Goal: Information Seeking & Learning: Learn about a topic

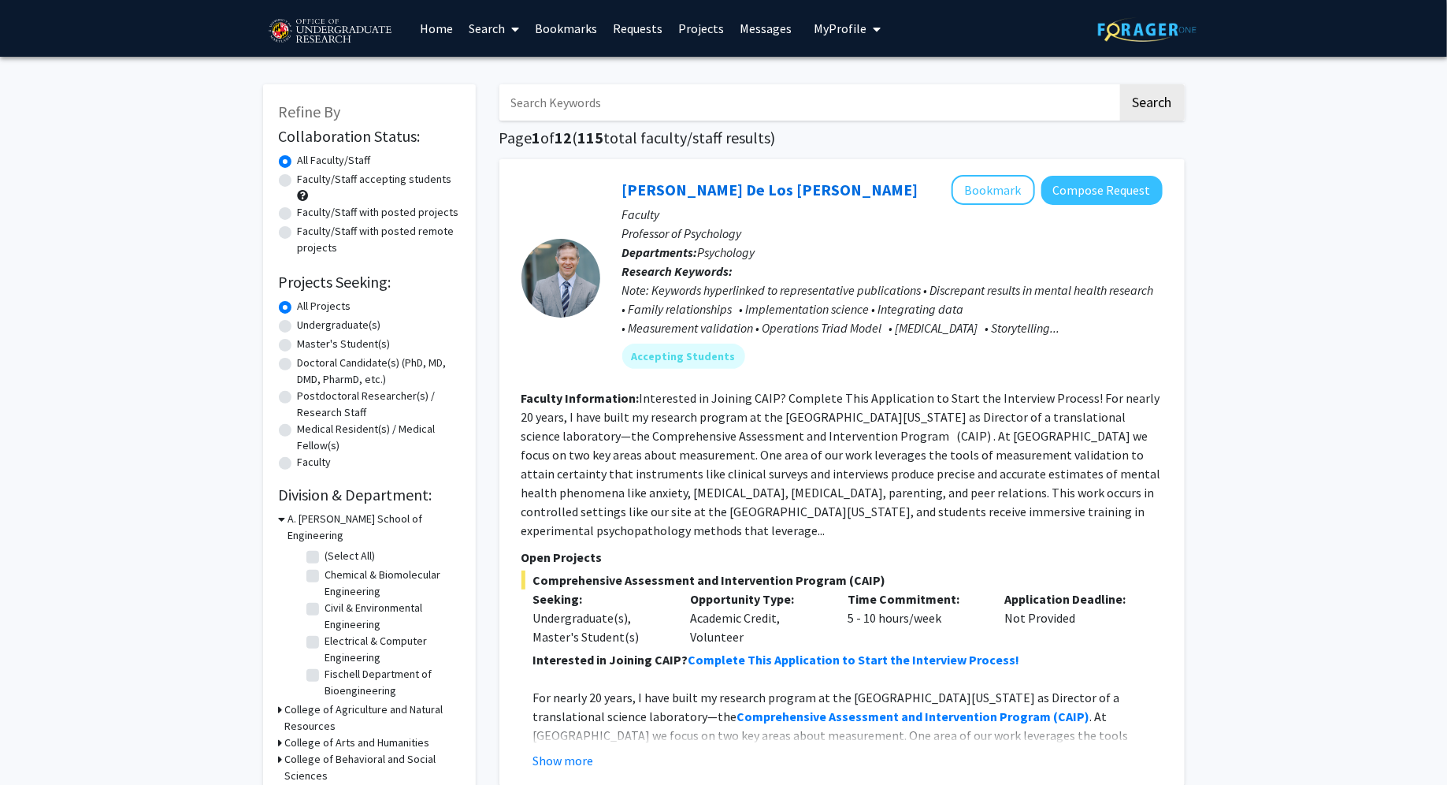
click at [298, 180] on label "Faculty/Staff accepting students" at bounding box center [375, 179] width 154 height 17
click at [298, 180] on input "Faculty/Staff accepting students" at bounding box center [303, 176] width 10 height 10
radio input "true"
click at [298, 322] on label "Undergraduate(s)" at bounding box center [340, 325] width 84 height 17
click at [298, 322] on input "Undergraduate(s)" at bounding box center [303, 322] width 10 height 10
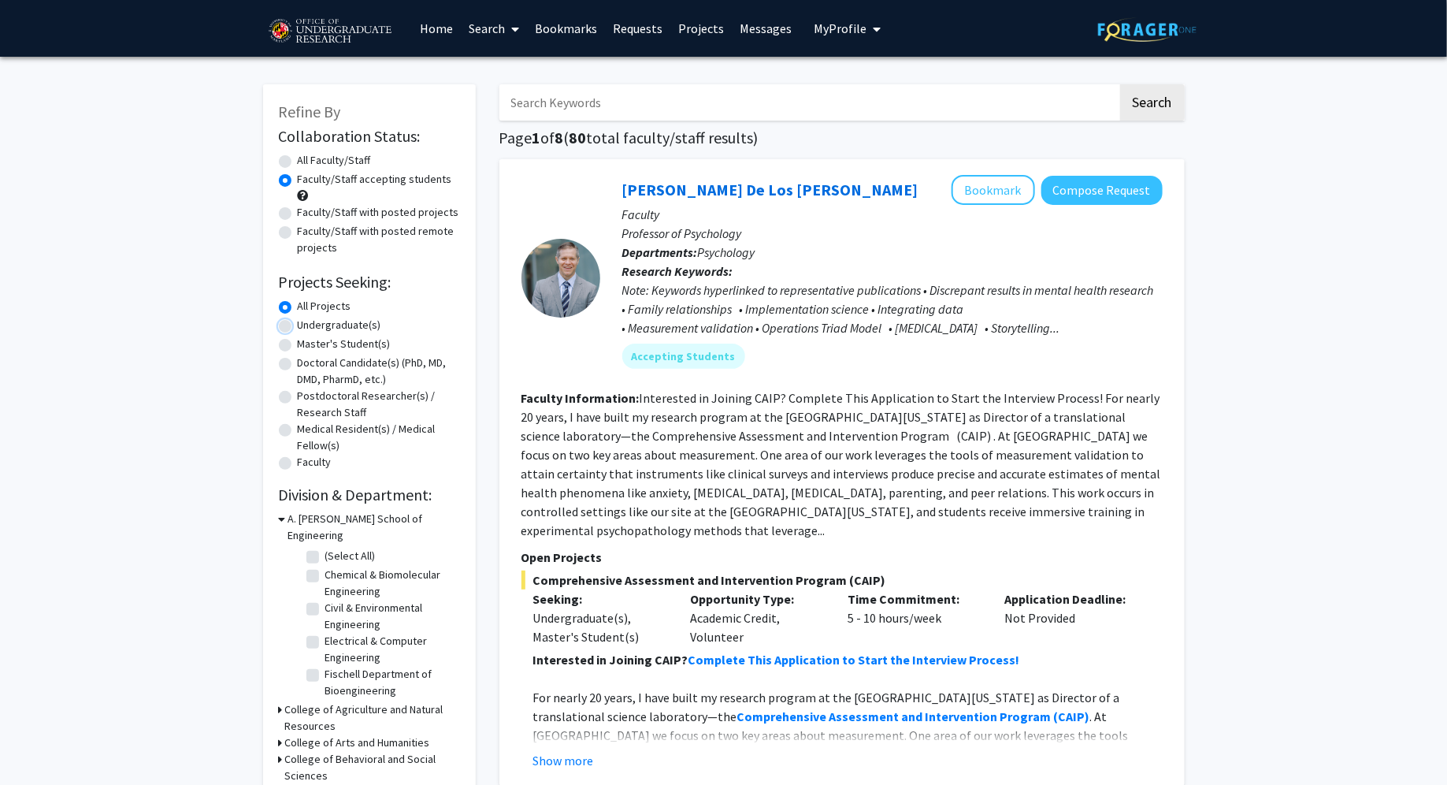
radio input "true"
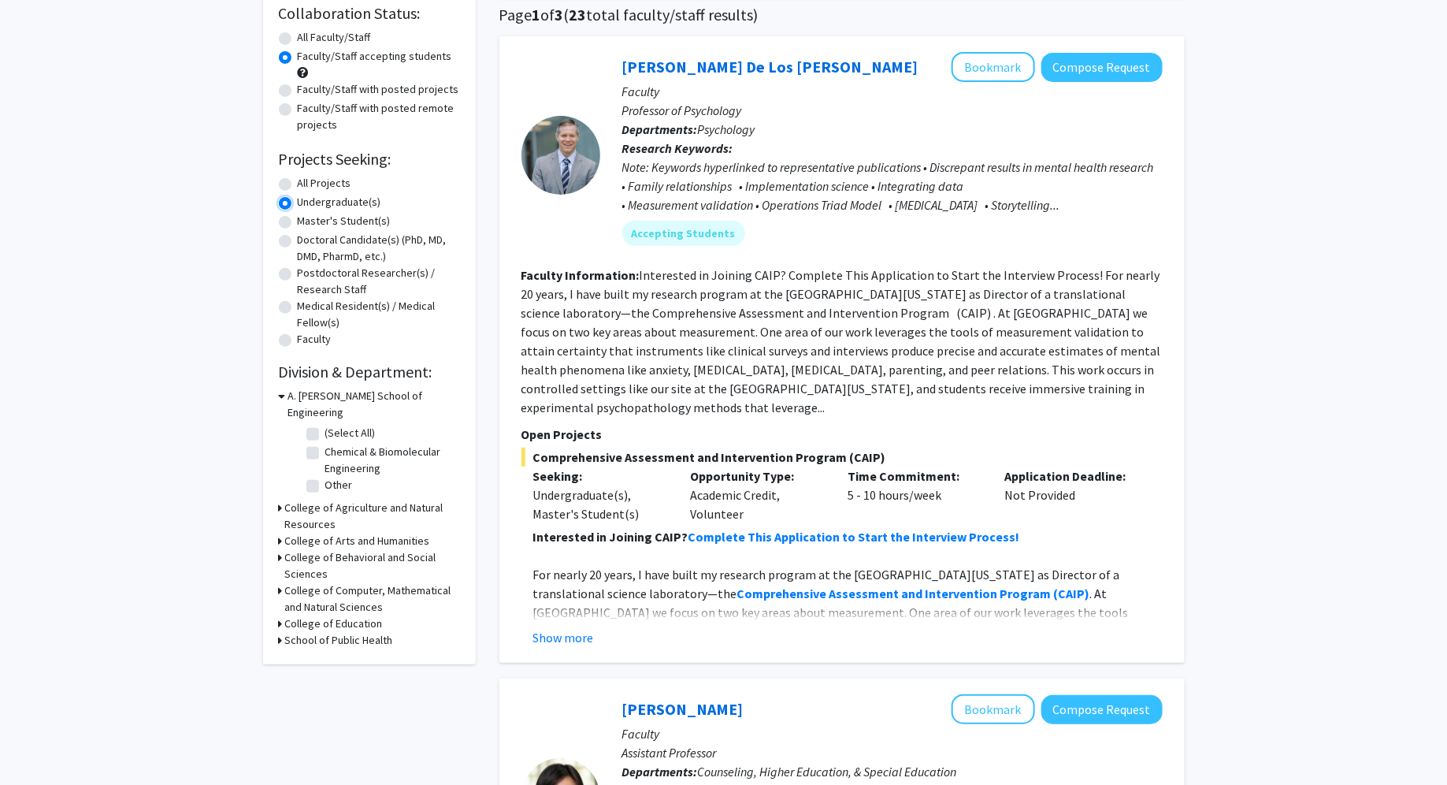
scroll to position [124, 0]
click at [325, 423] on label "(Select All)" at bounding box center [350, 431] width 50 height 17
click at [325, 423] on input "(Select All)" at bounding box center [330, 428] width 10 height 10
checkbox input "true"
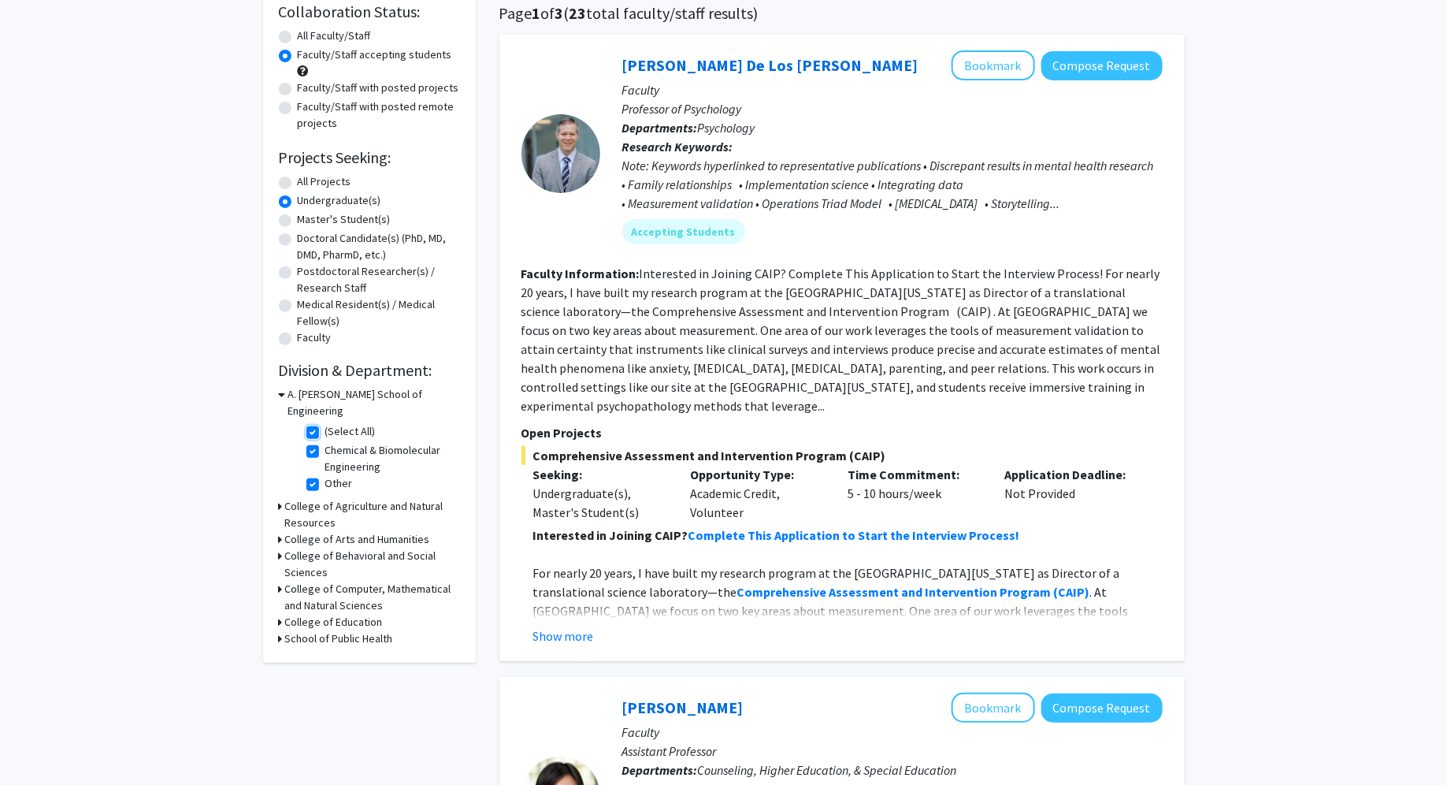
checkbox input "true"
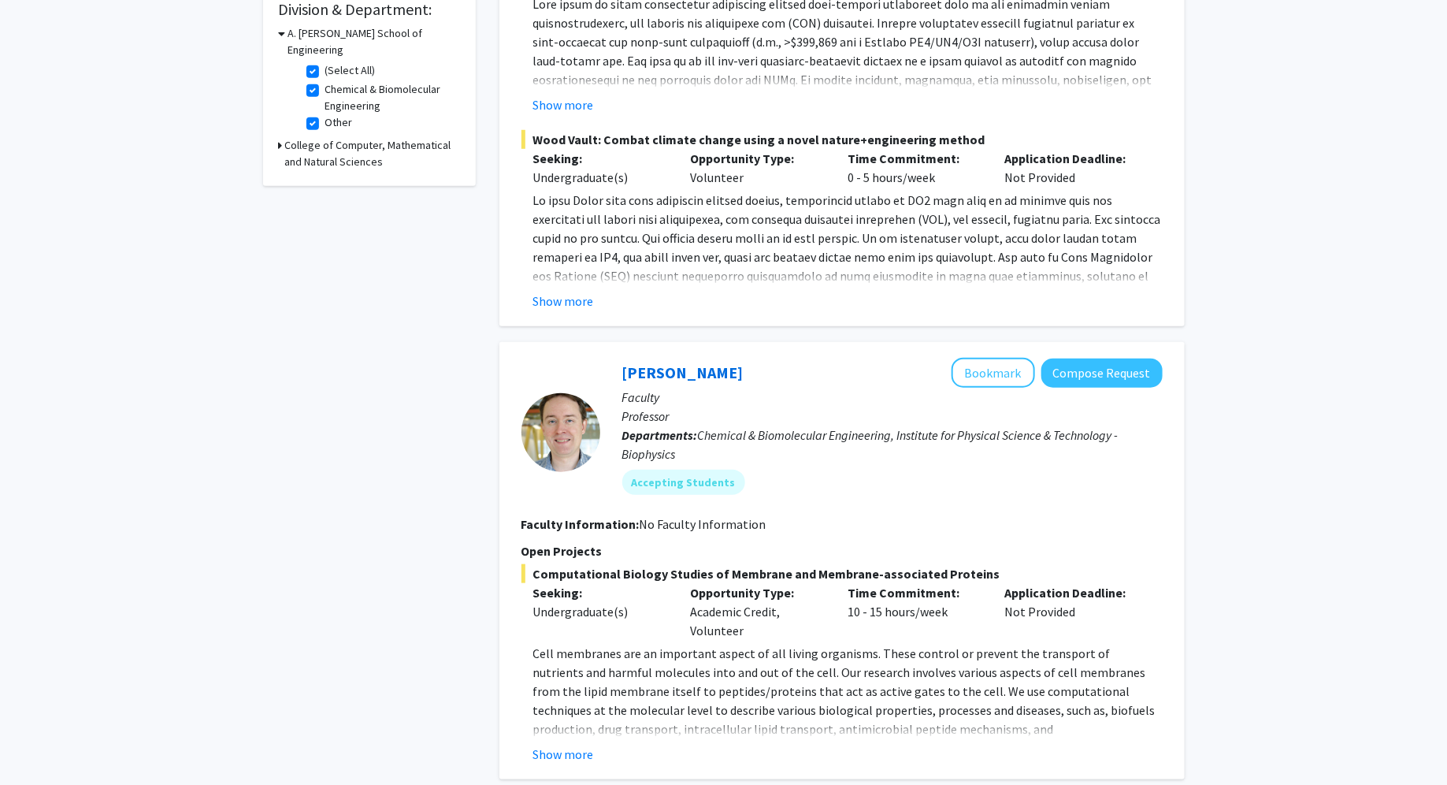
scroll to position [653, 0]
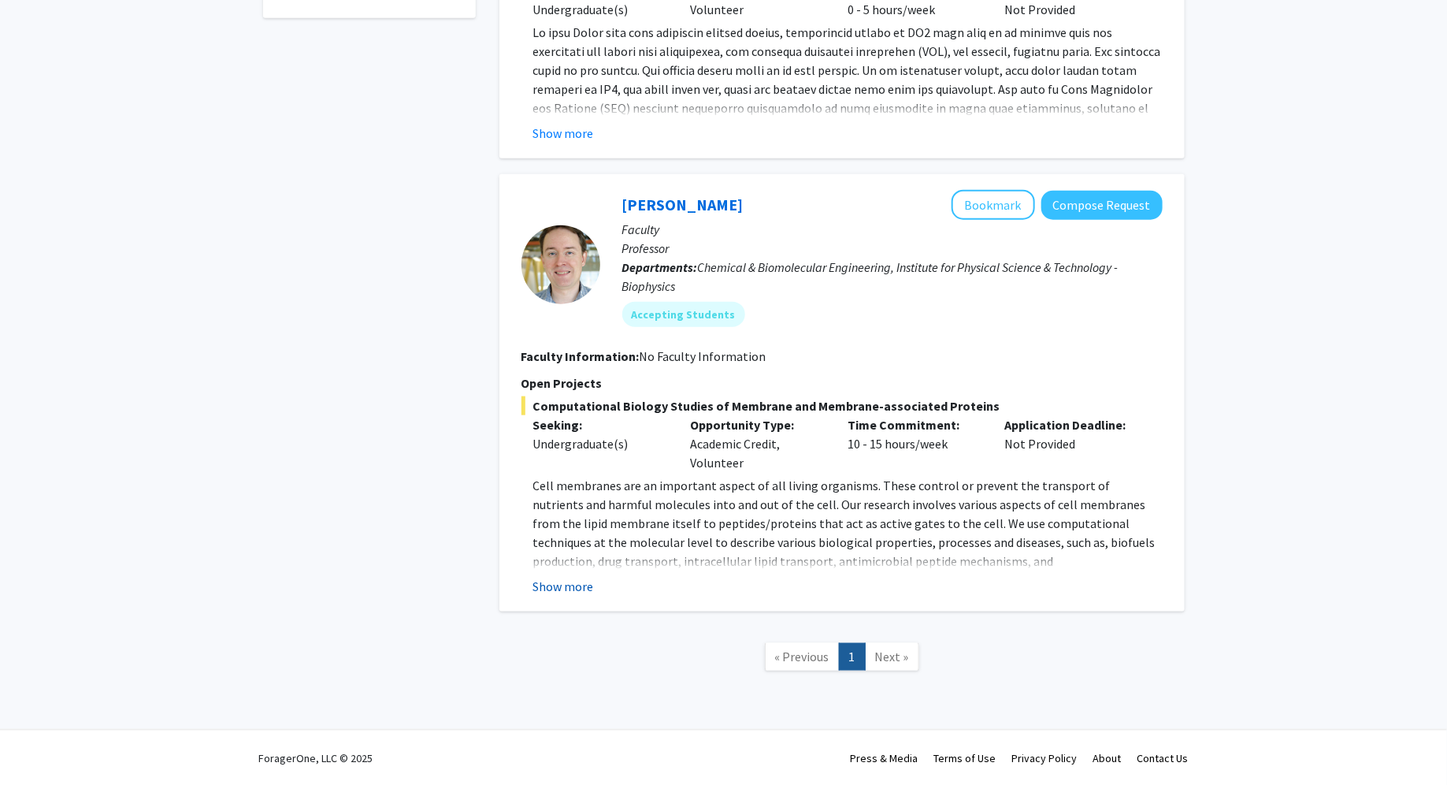
click at [559, 587] on button "Show more" at bounding box center [563, 586] width 61 height 19
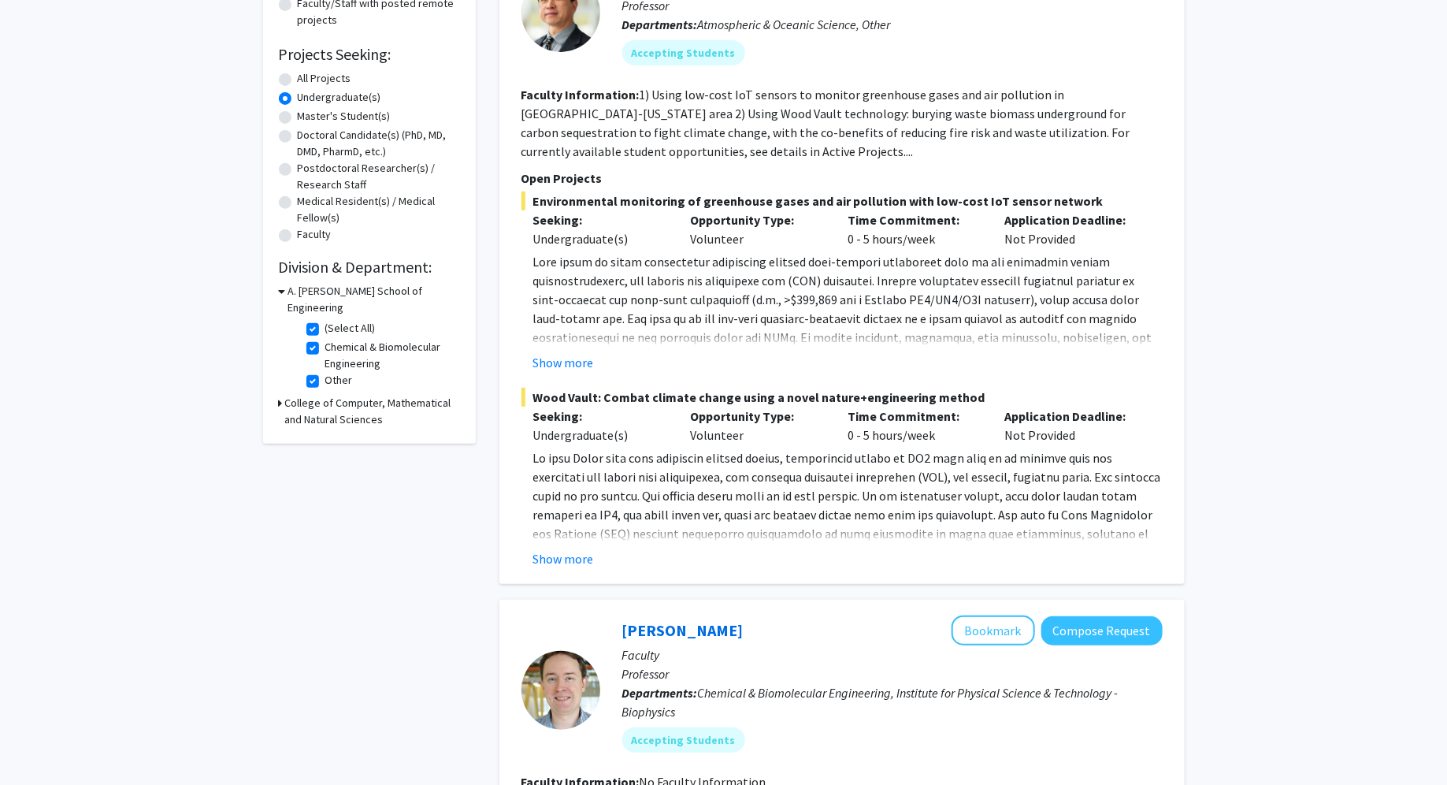
scroll to position [225, 0]
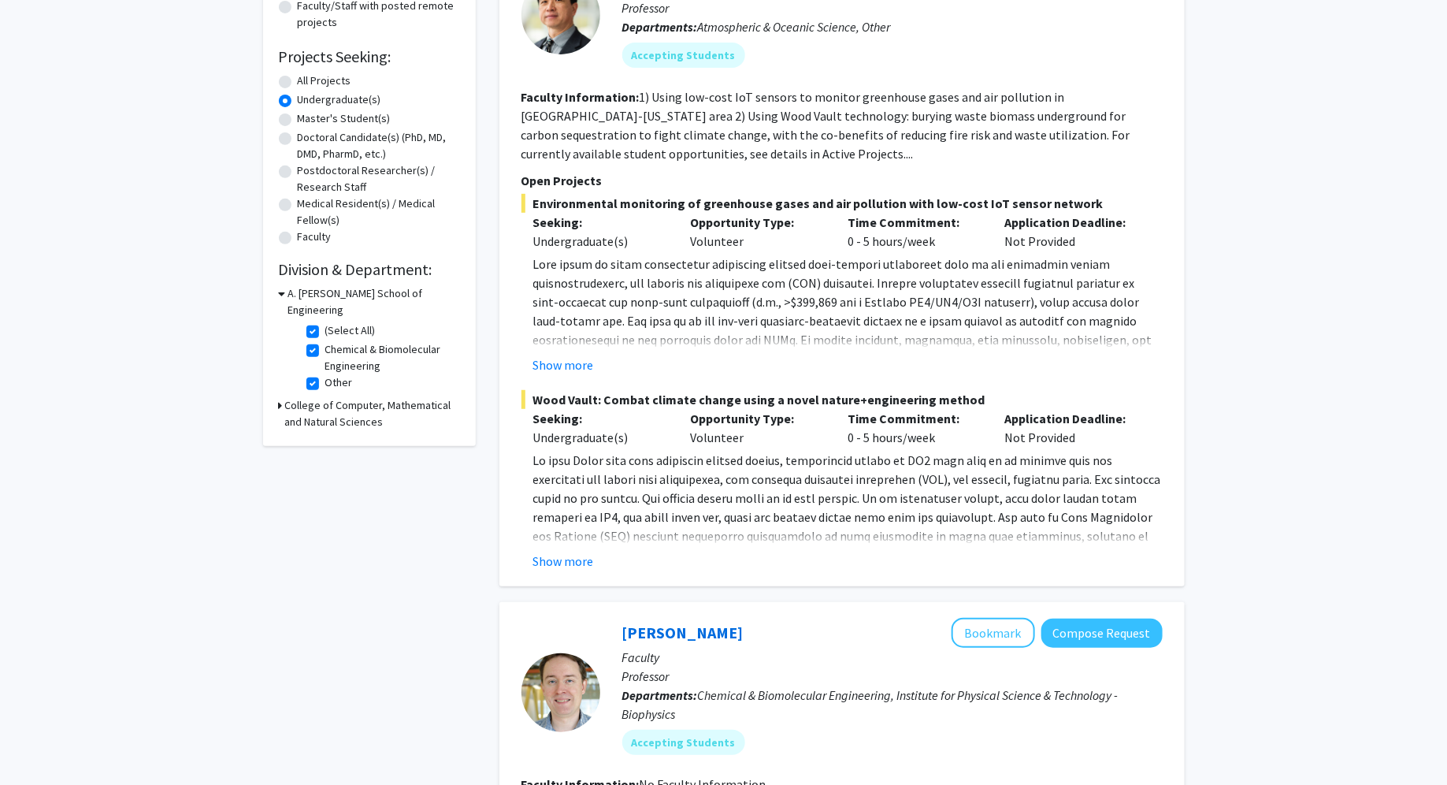
click at [282, 397] on icon at bounding box center [281, 405] width 4 height 17
click at [325, 434] on label "(Select All)" at bounding box center [350, 442] width 50 height 17
click at [325, 434] on input "(Select All)" at bounding box center [330, 439] width 10 height 10
checkbox input "true"
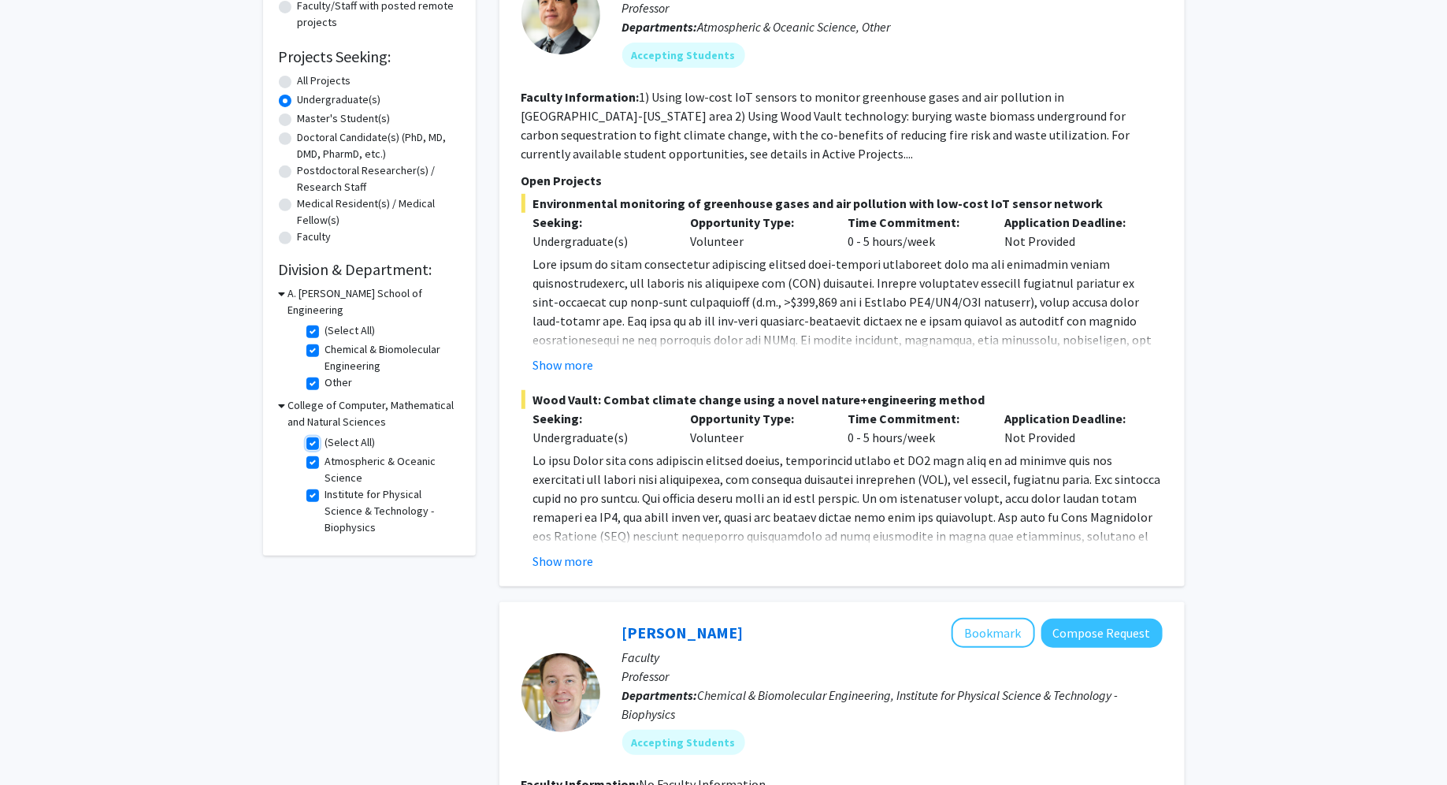
checkbox input "true"
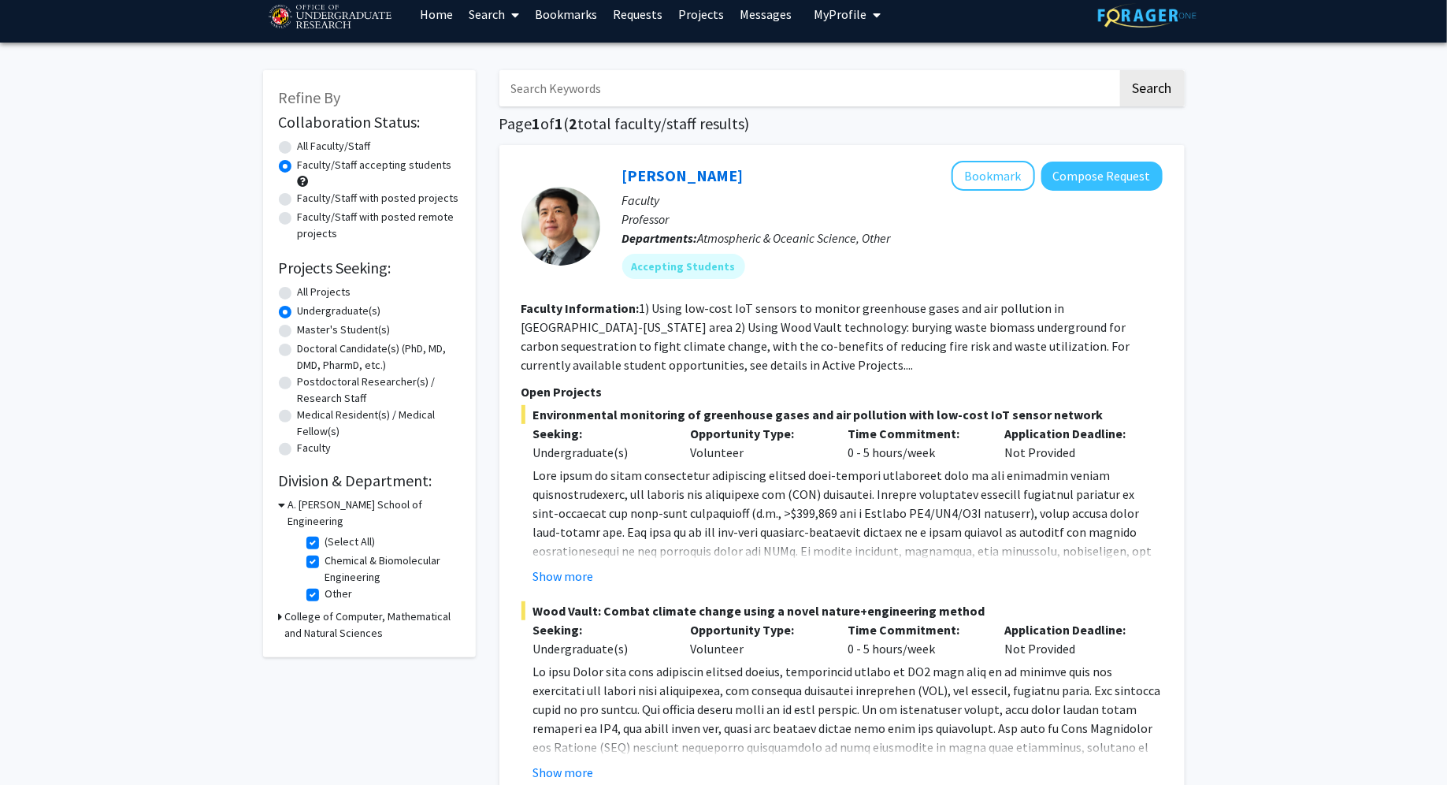
scroll to position [17, 0]
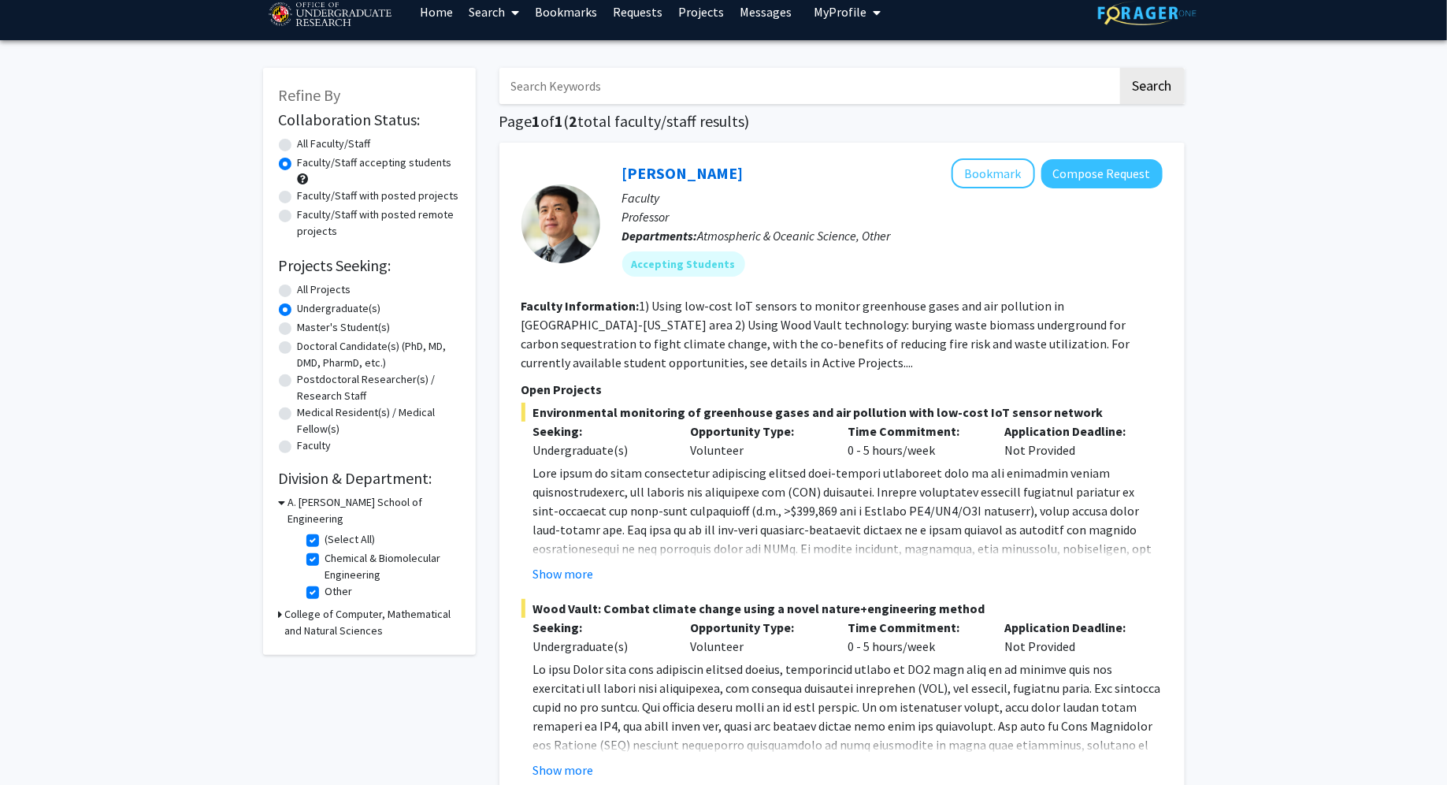
click at [325, 550] on label "Chemical & Biomolecular Engineering" at bounding box center [390, 566] width 131 height 33
click at [325, 550] on input "Chemical & Biomolecular Engineering" at bounding box center [330, 555] width 10 height 10
checkbox input "false"
checkbox input "true"
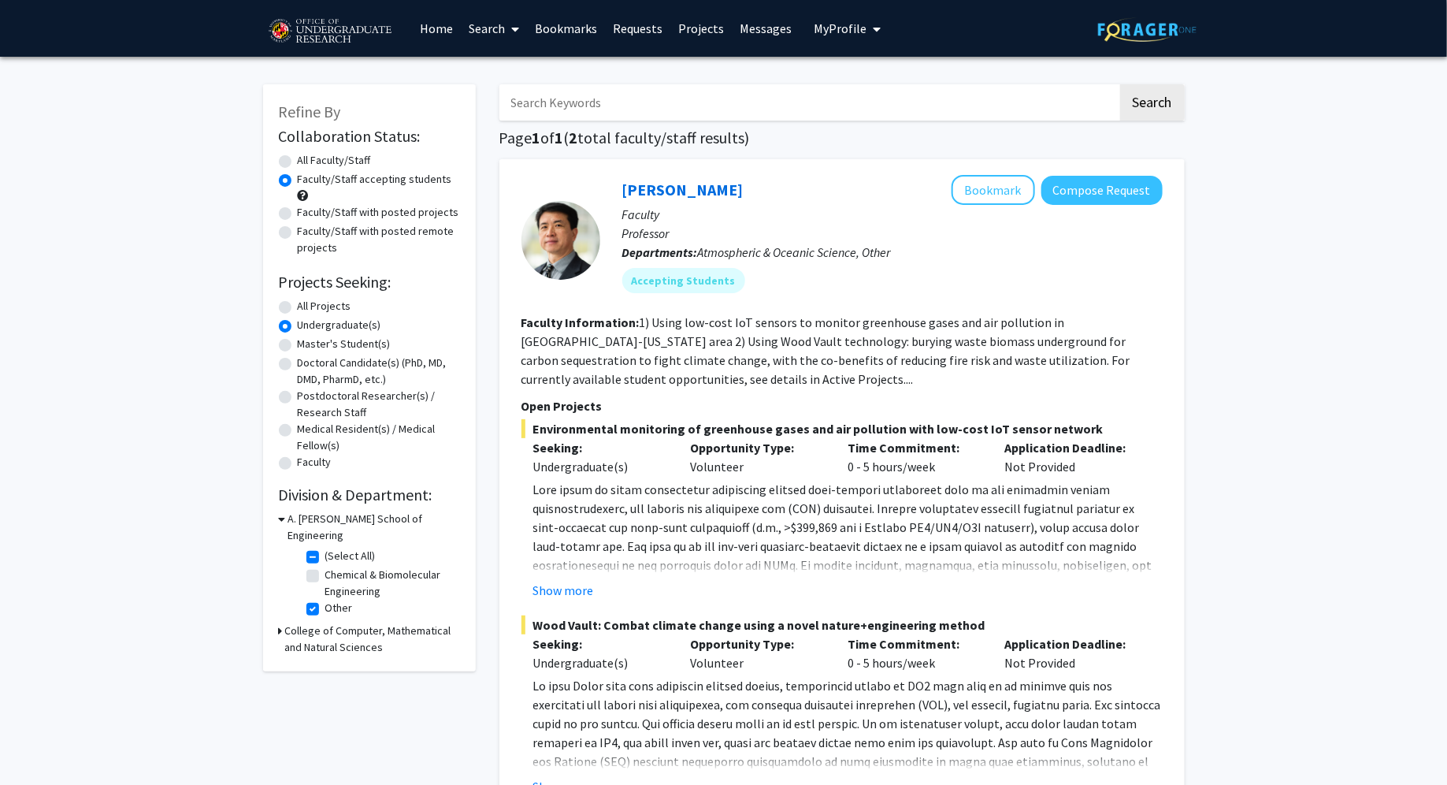
click at [325, 567] on label "Chemical & Biomolecular Engineering" at bounding box center [390, 583] width 131 height 33
click at [325, 567] on input "Chemical & Biomolecular Engineering" at bounding box center [330, 572] width 10 height 10
checkbox input "true"
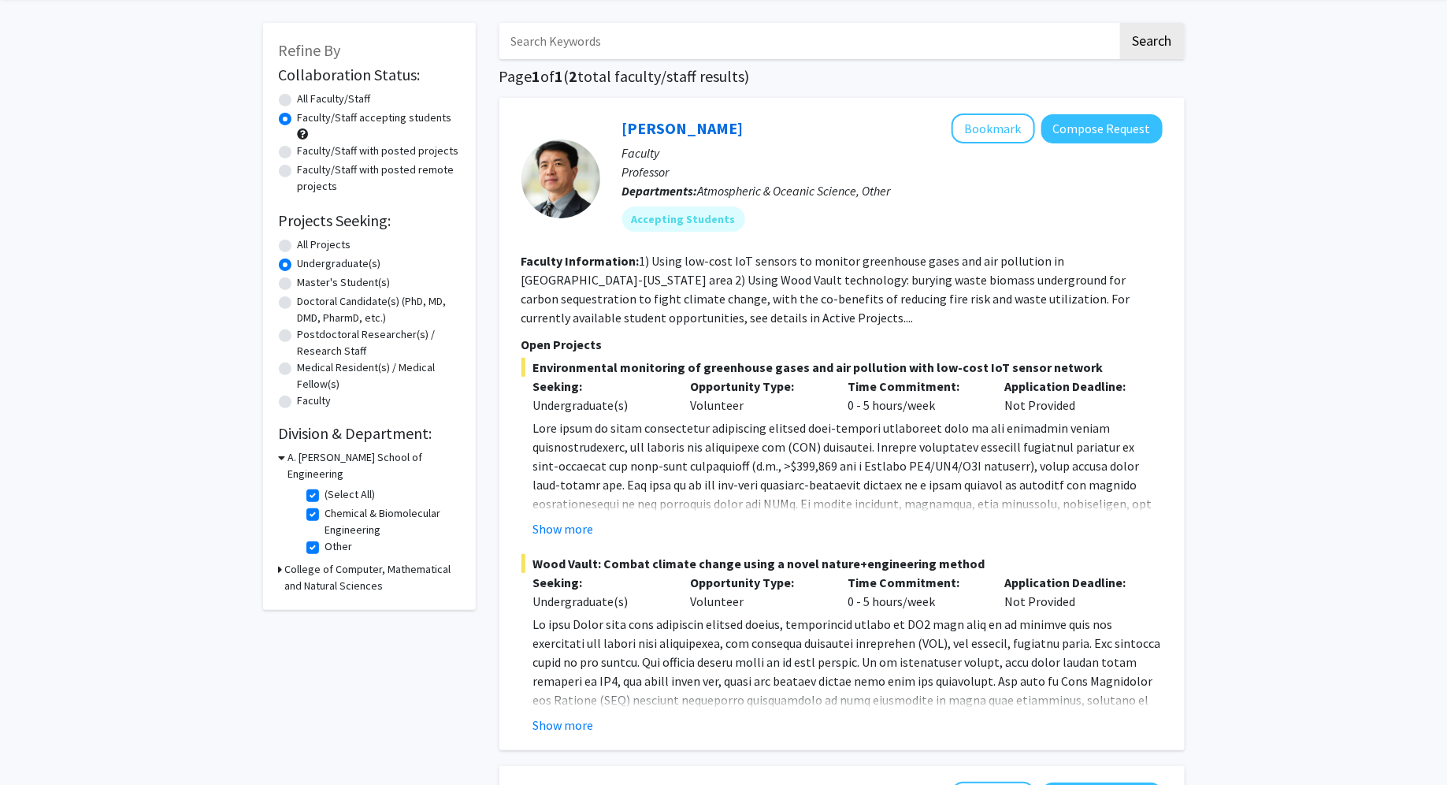
scroll to position [72, 0]
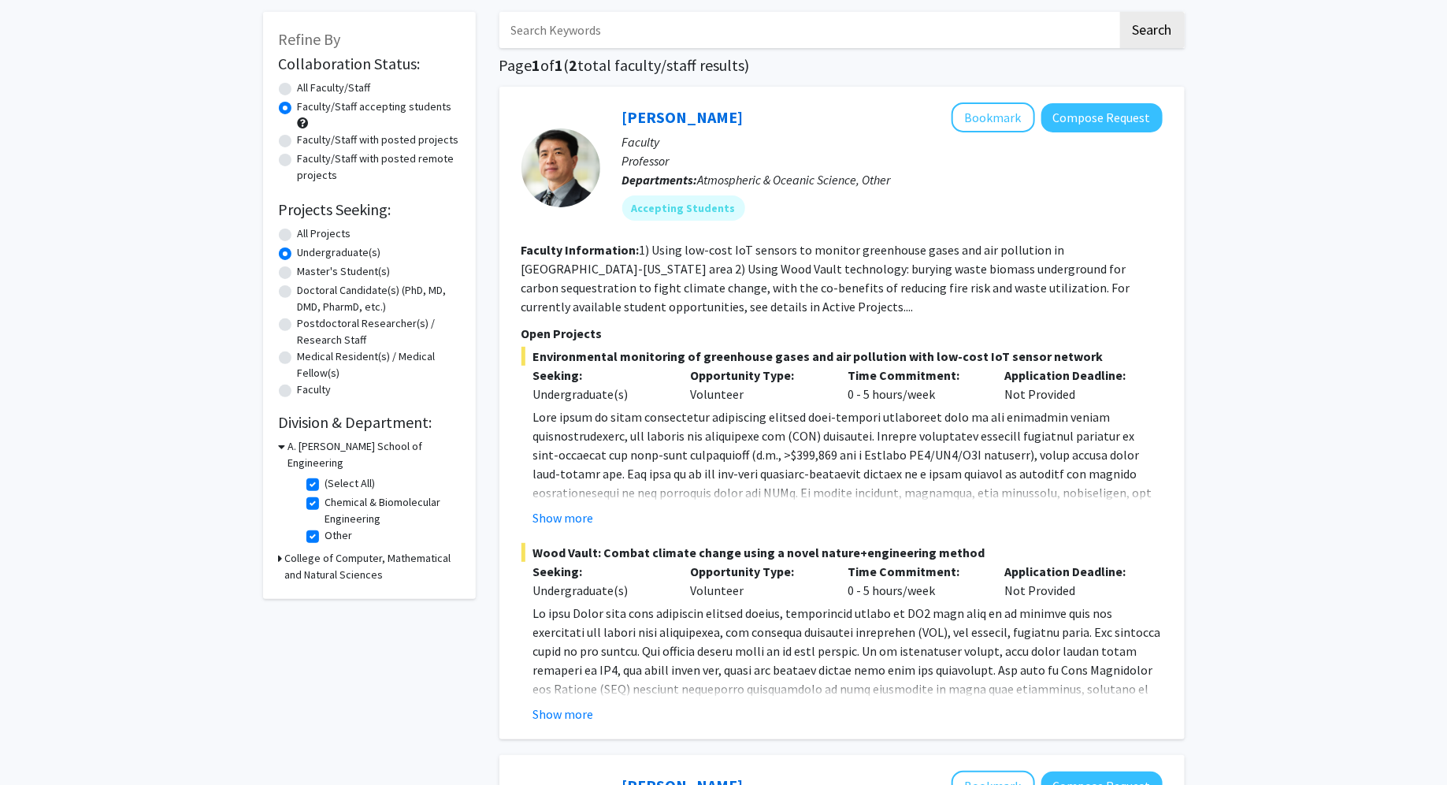
click at [281, 550] on icon at bounding box center [281, 558] width 4 height 17
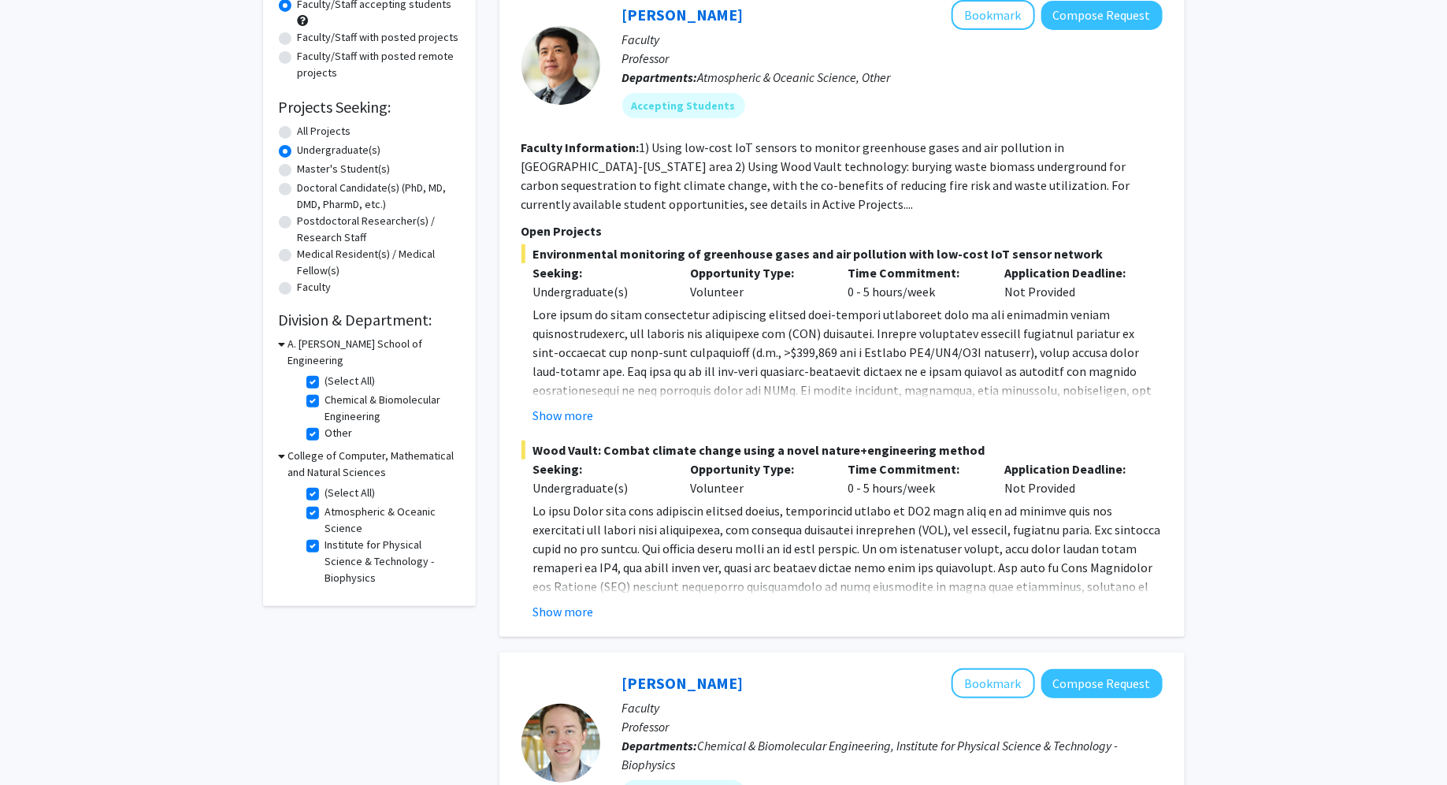
scroll to position [179, 0]
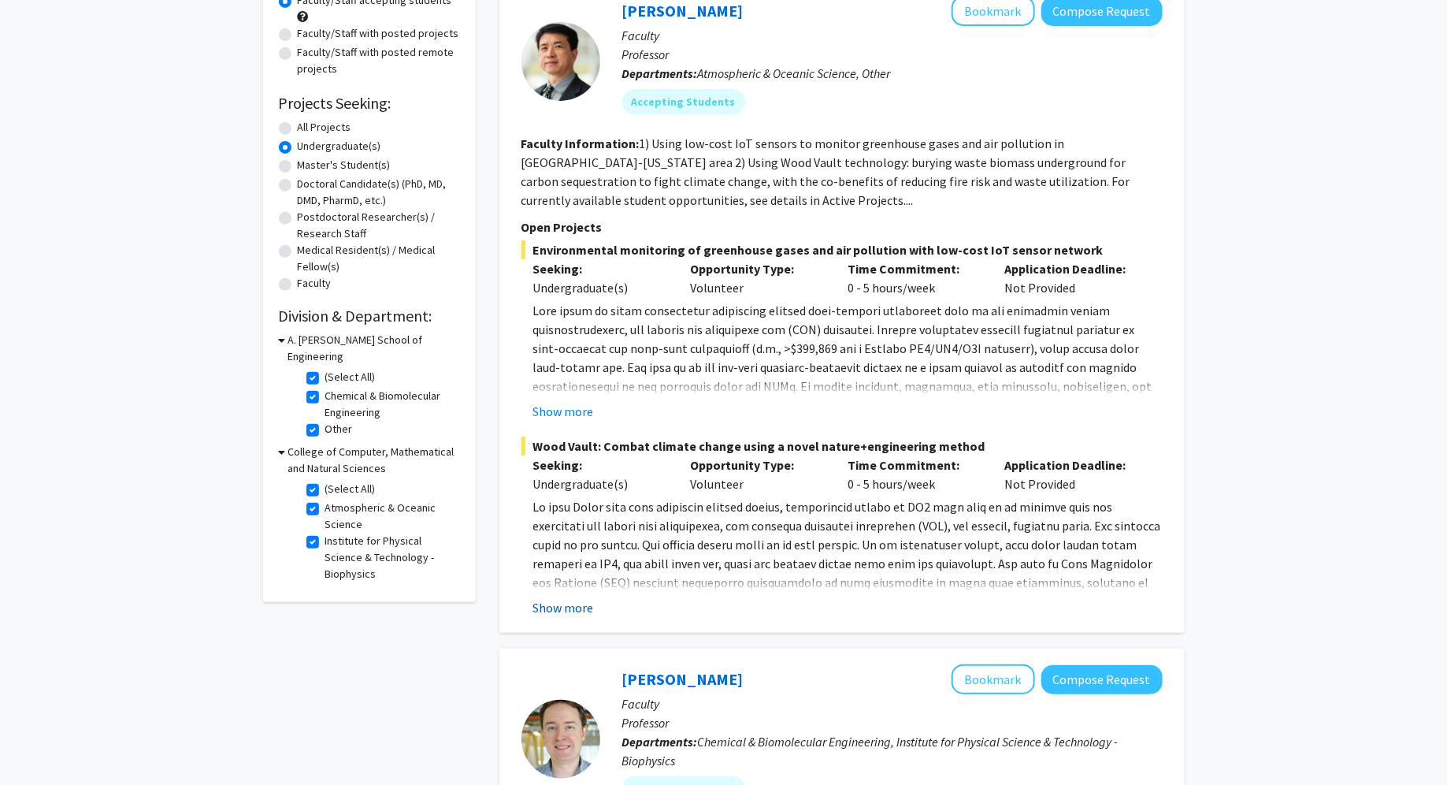
click at [583, 615] on button "Show more" at bounding box center [563, 607] width 61 height 19
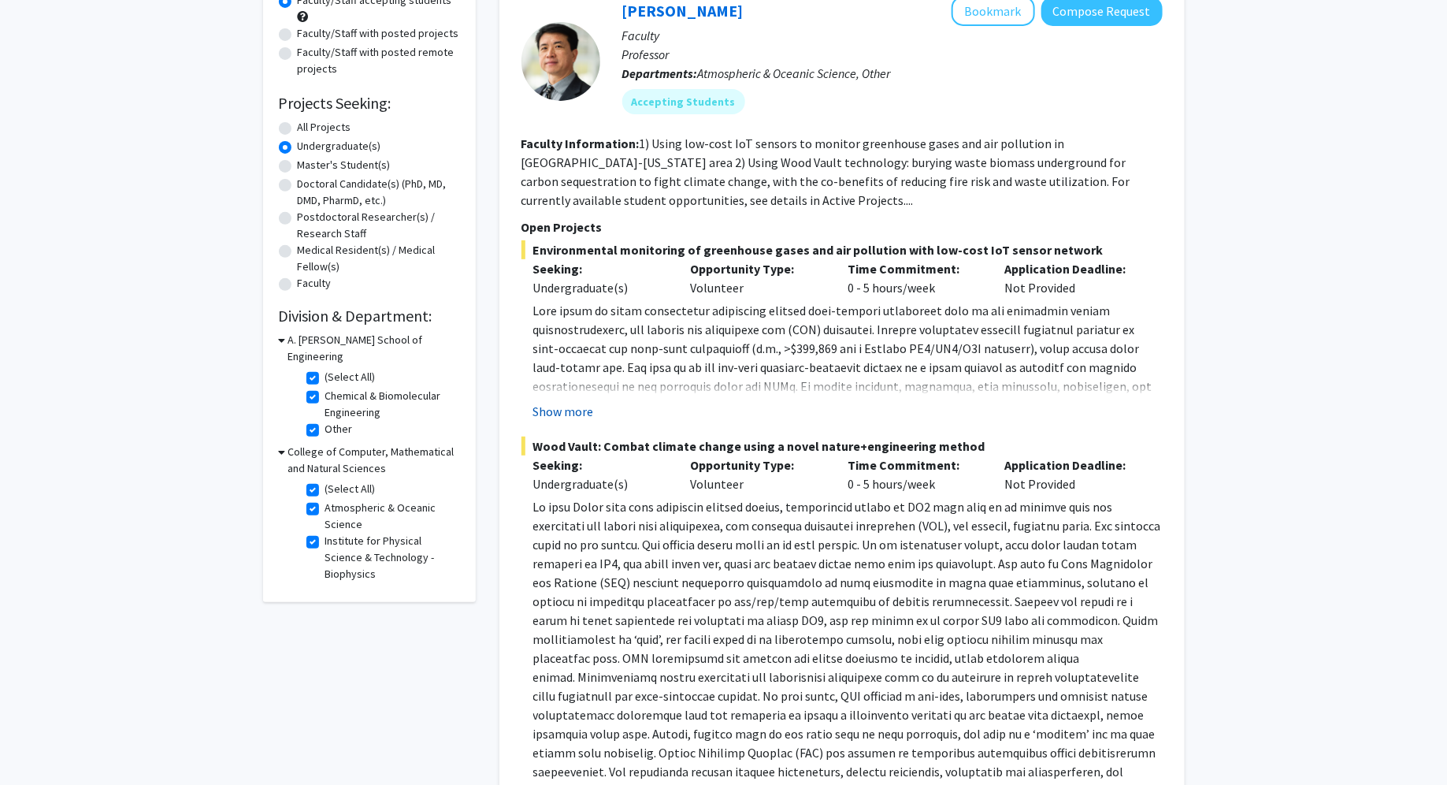
click at [545, 412] on button "Show more" at bounding box center [563, 411] width 61 height 19
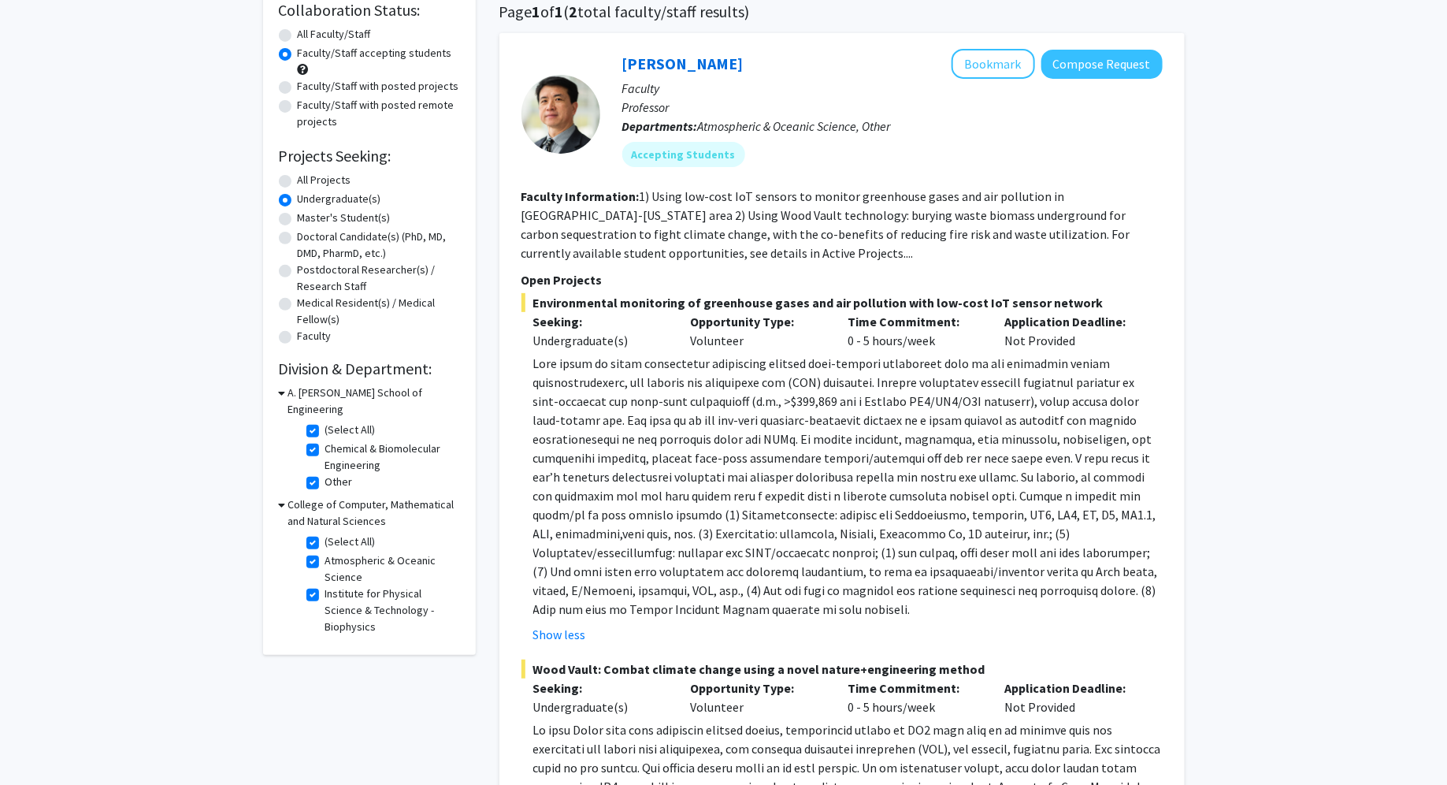
scroll to position [58, 0]
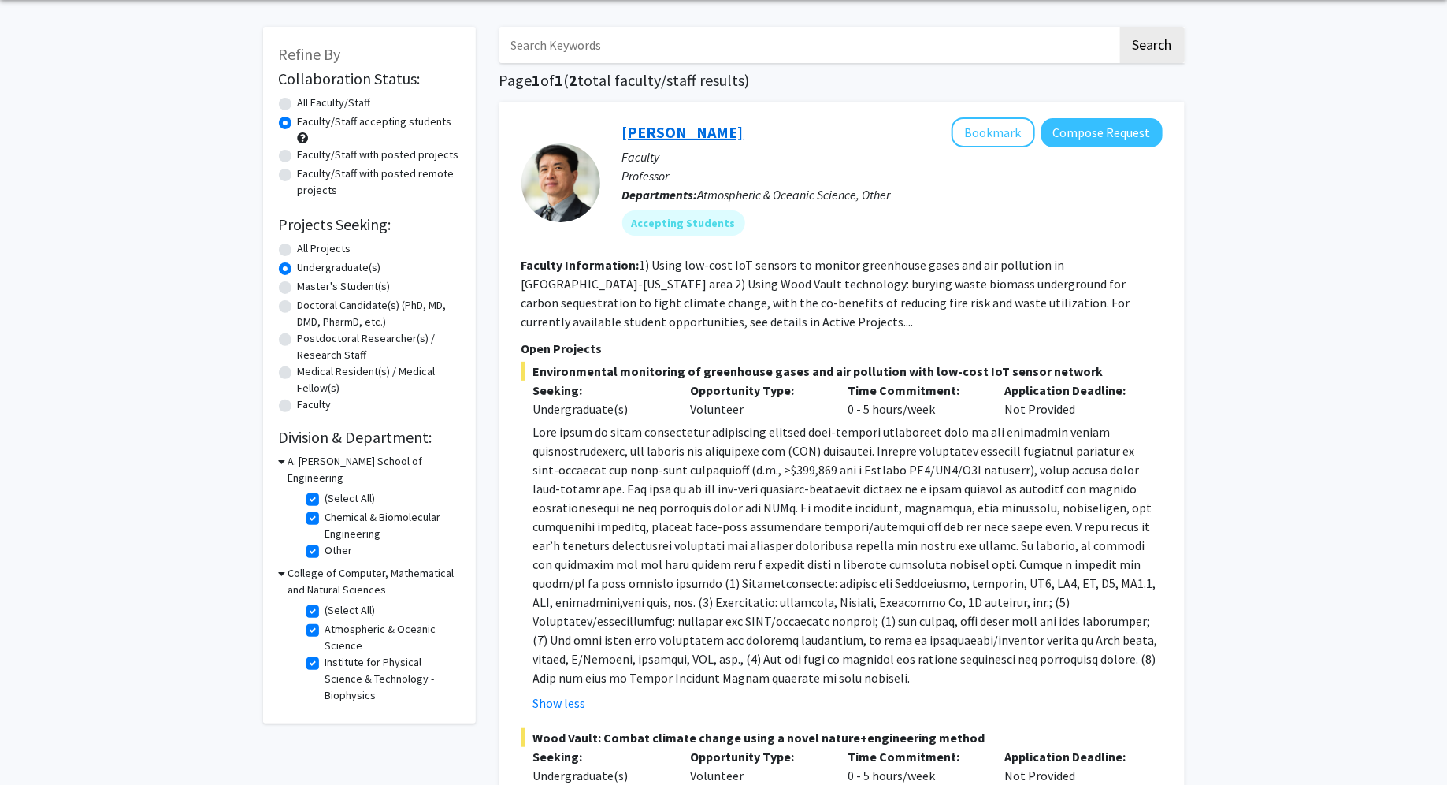
click at [652, 126] on link "[PERSON_NAME]" at bounding box center [682, 132] width 121 height 20
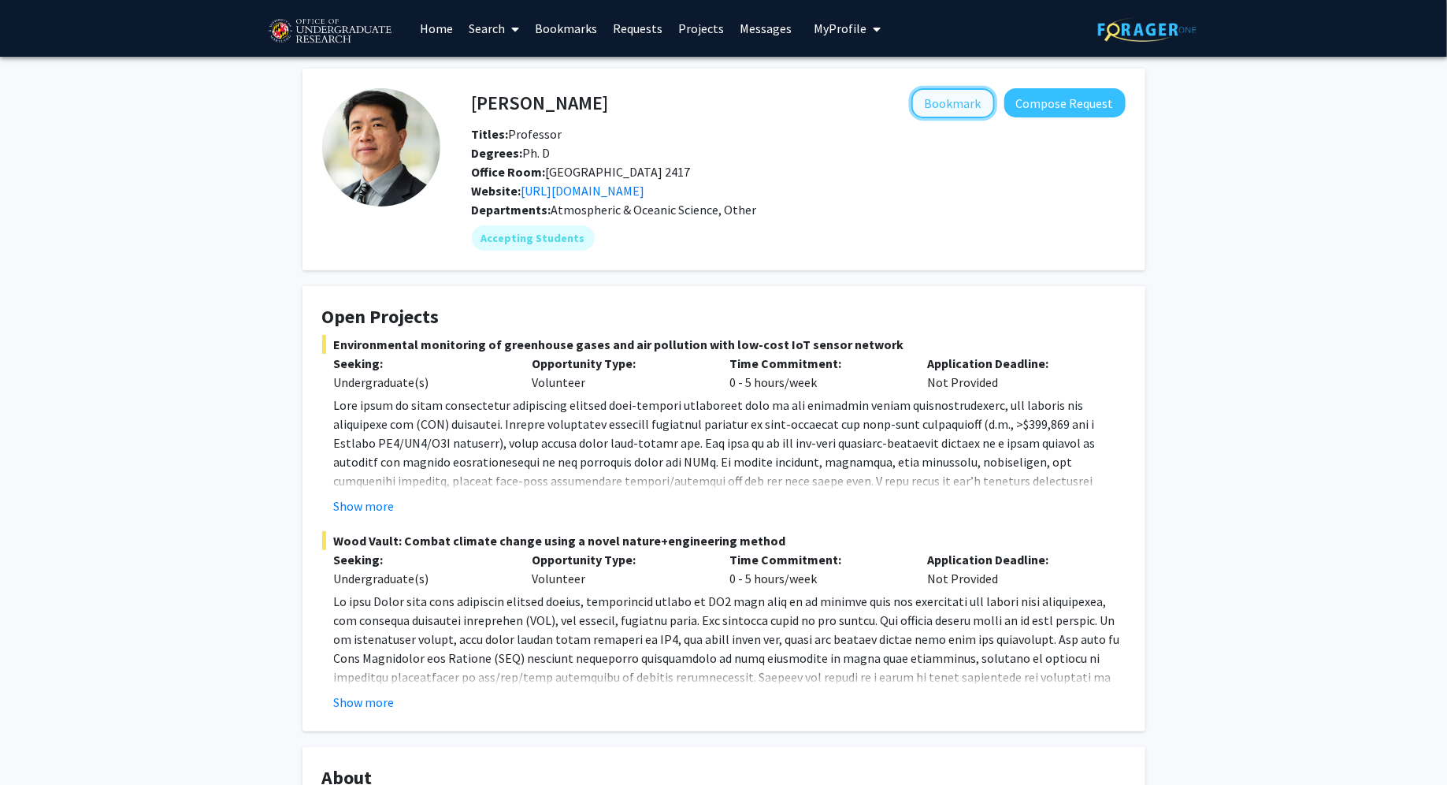
click at [957, 100] on button "Bookmark" at bounding box center [954, 103] width 84 height 30
click at [564, 36] on link "Bookmarks" at bounding box center [566, 28] width 78 height 55
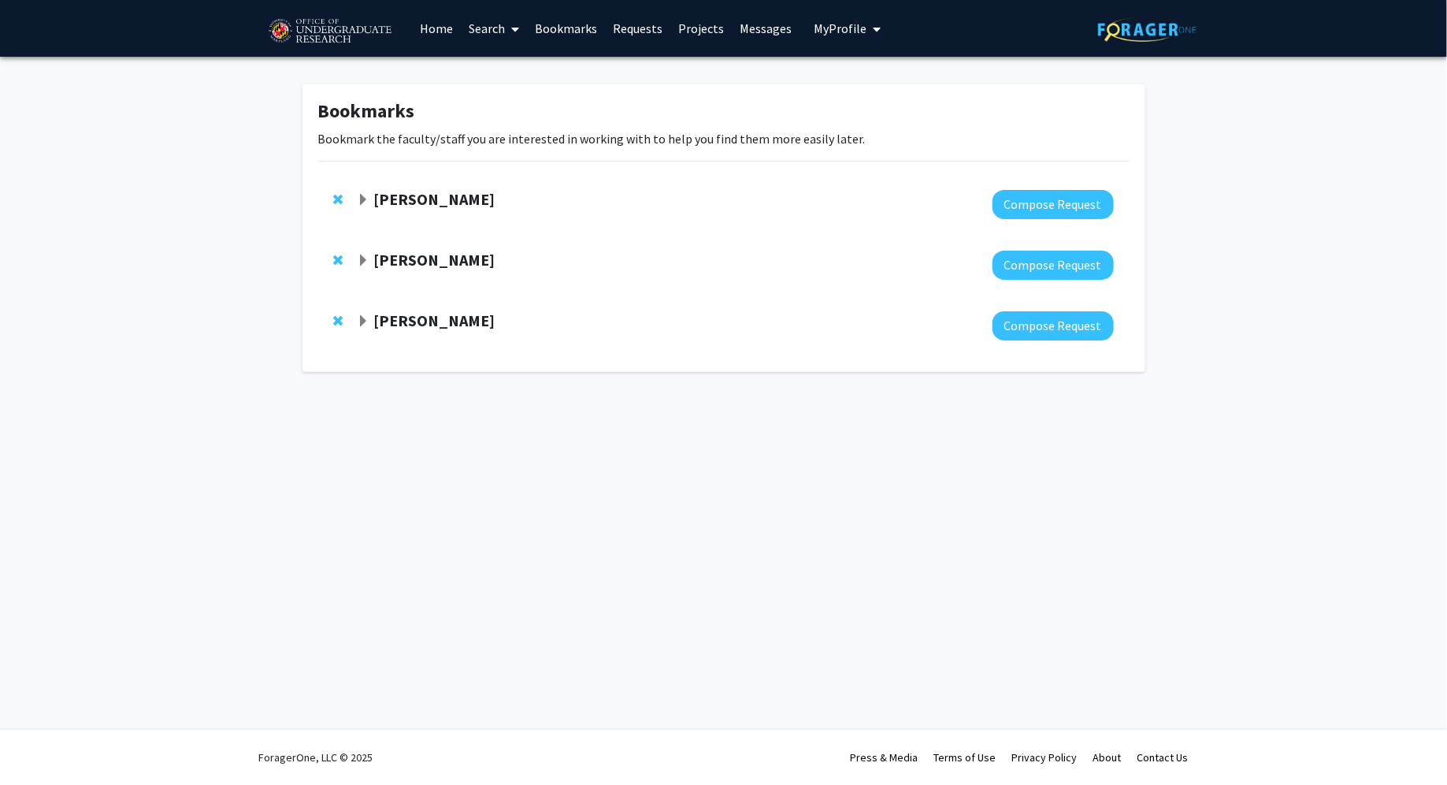
click at [361, 199] on span "Expand Daniel Serrano Bookmark" at bounding box center [363, 200] width 13 height 13
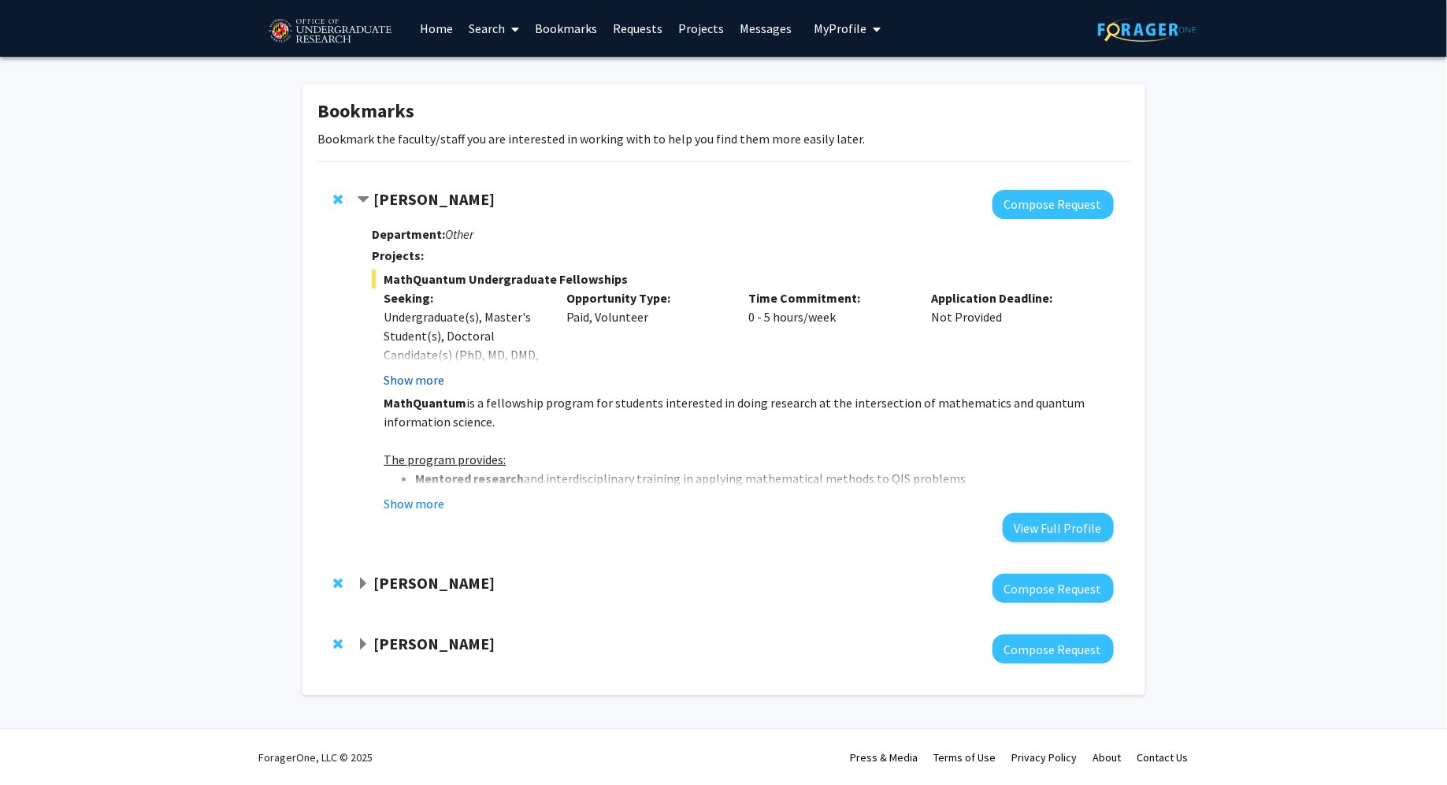
click at [437, 381] on button "Show more" at bounding box center [414, 379] width 61 height 19
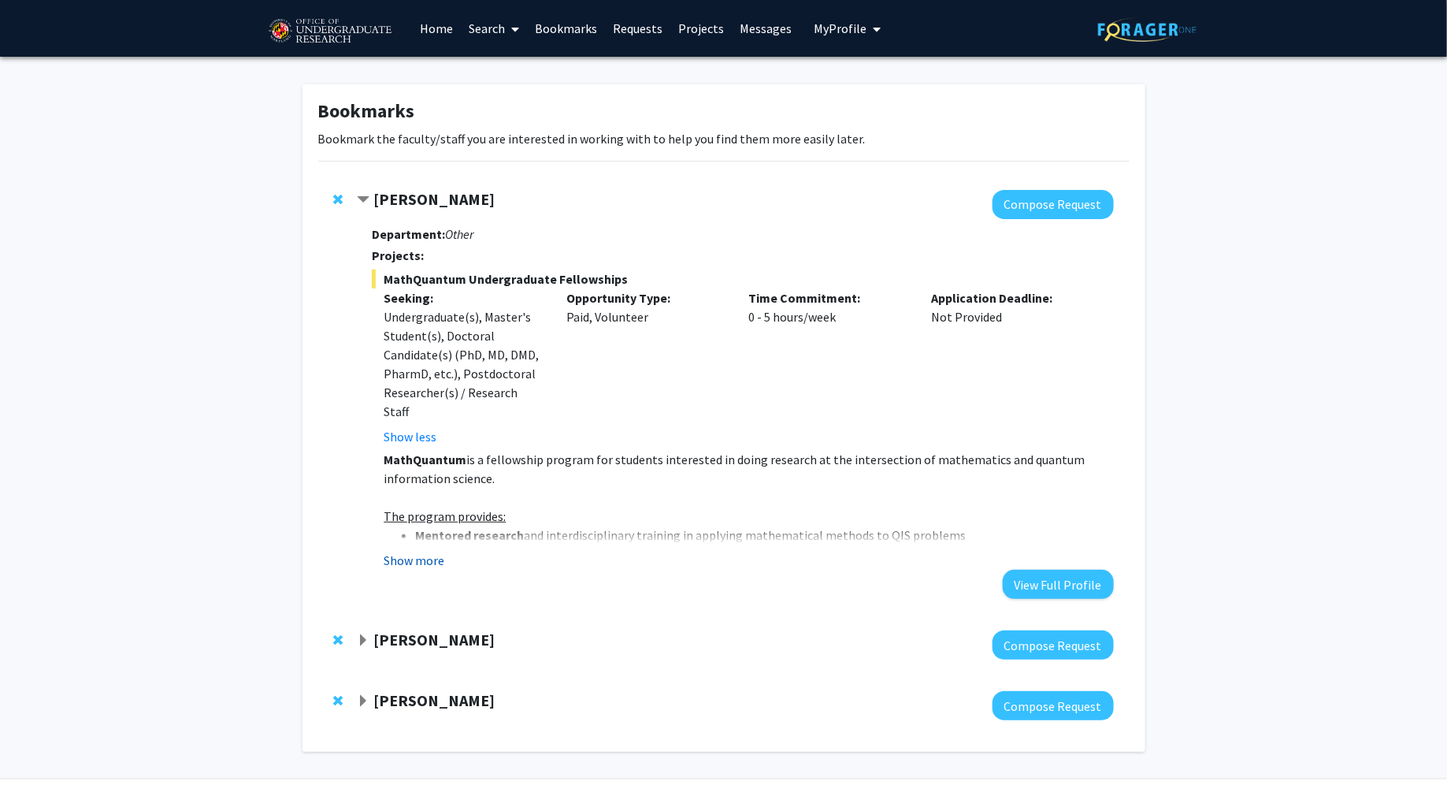
click at [422, 551] on button "Show more" at bounding box center [414, 560] width 61 height 19
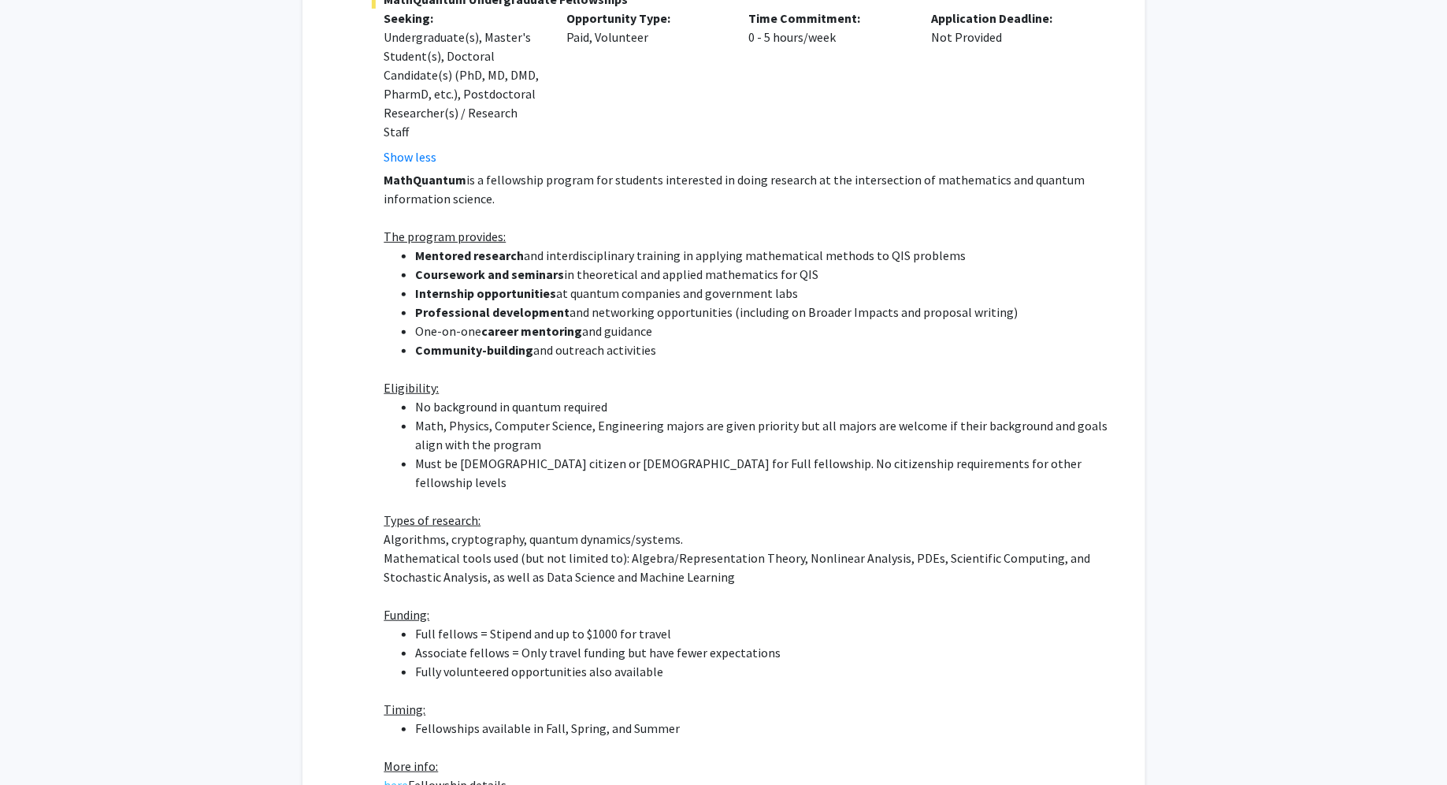
scroll to position [626, 0]
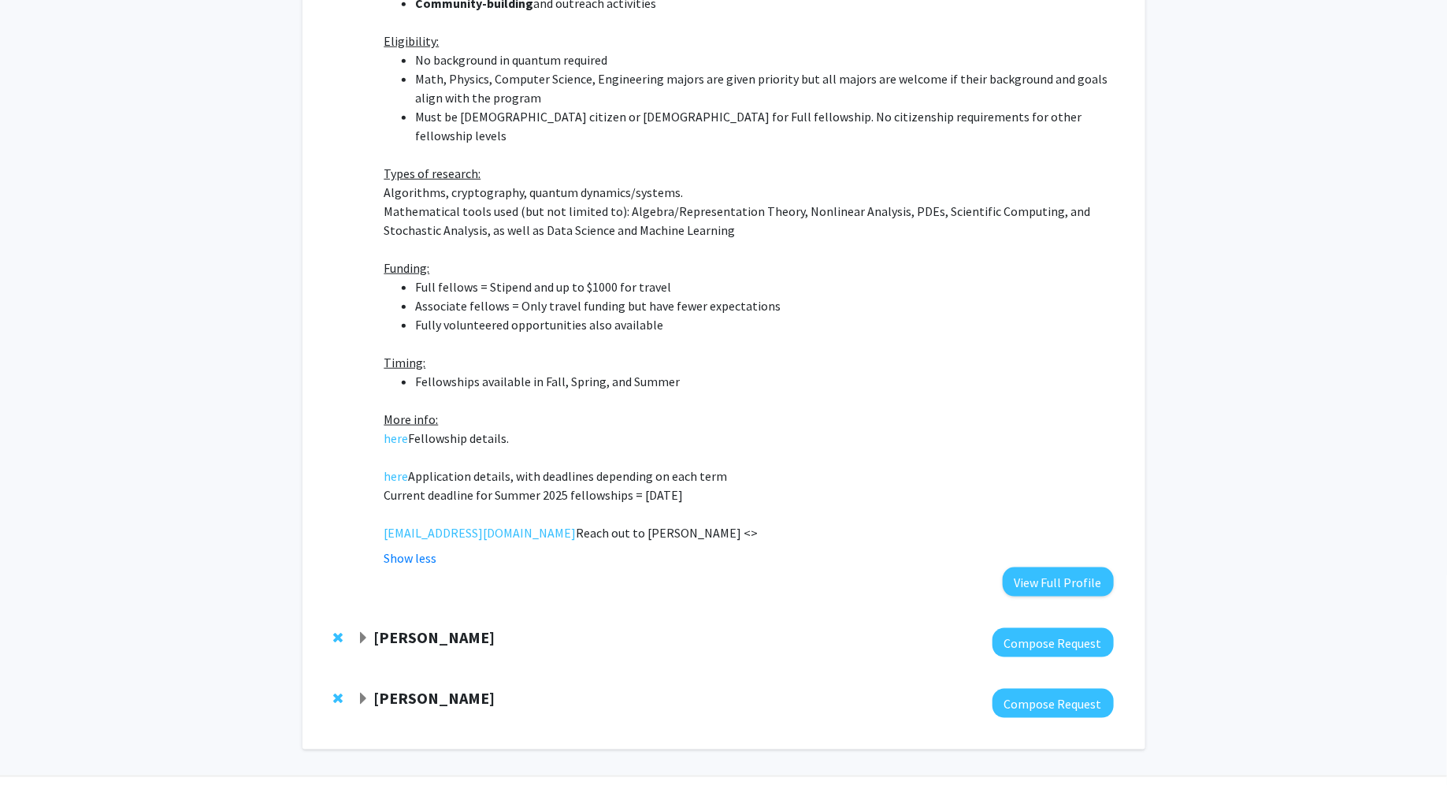
click at [367, 632] on span "Expand Wolfgang Losert Bookmark" at bounding box center [363, 638] width 13 height 13
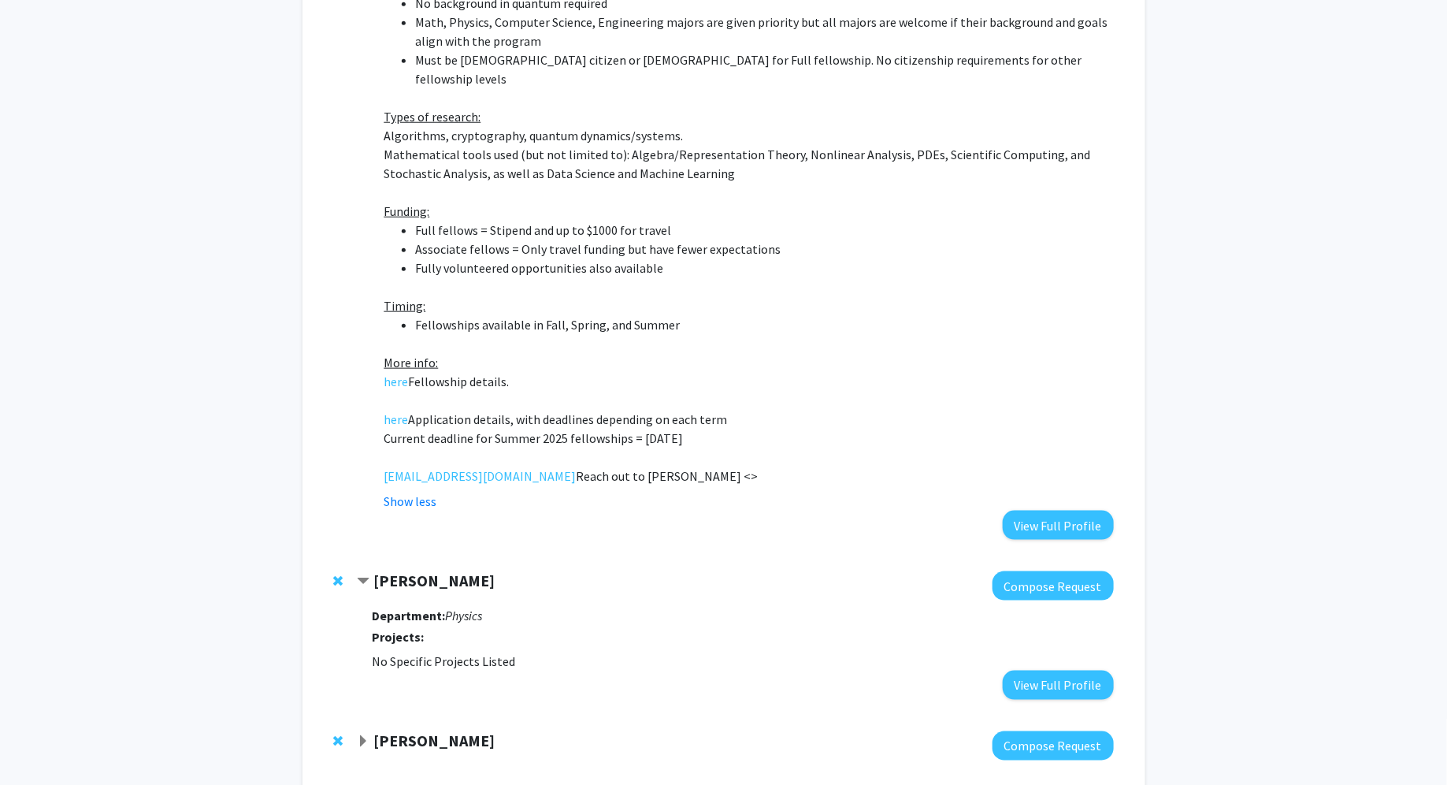
scroll to position [734, 0]
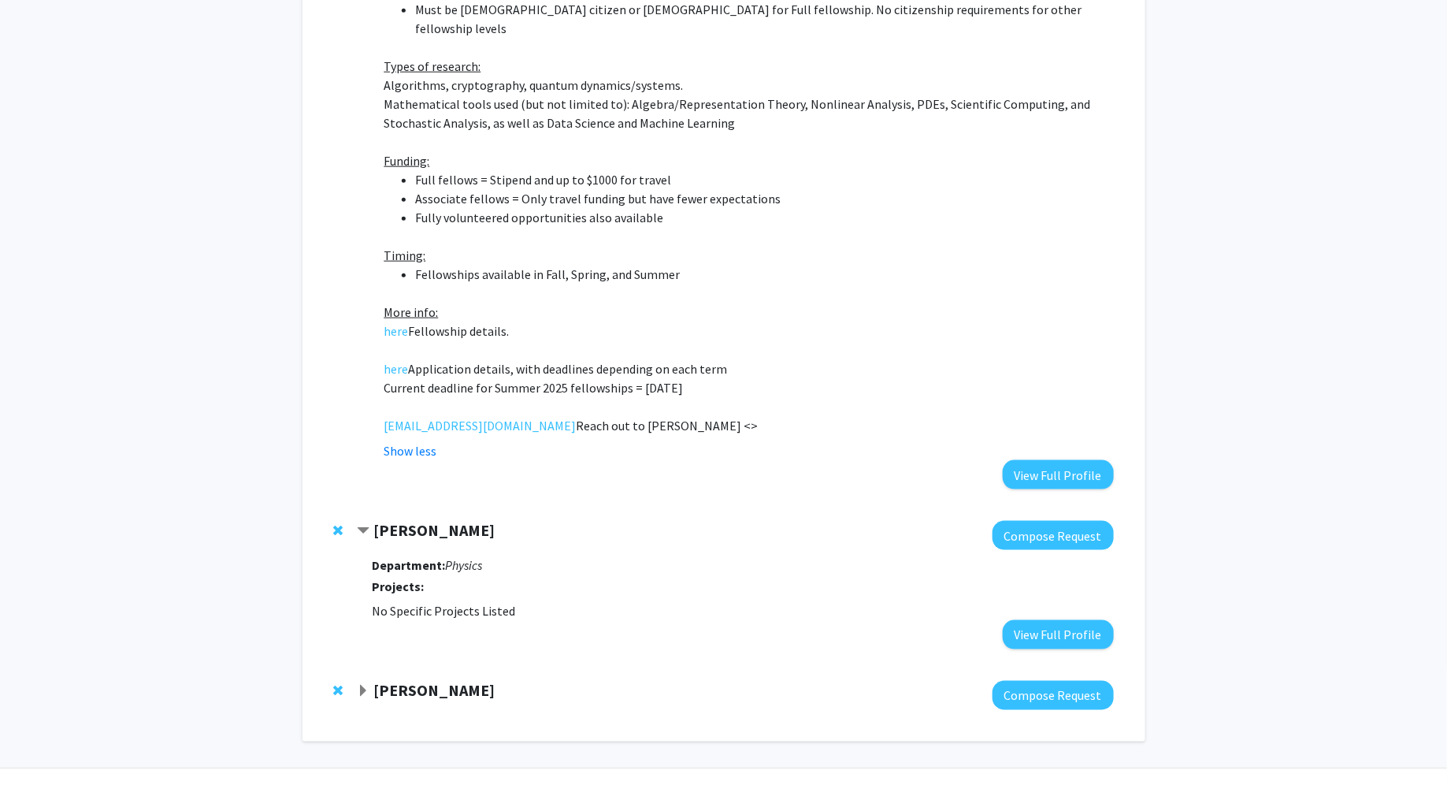
click at [362, 685] on span "Expand Ning Zeng Bookmark" at bounding box center [363, 691] width 13 height 13
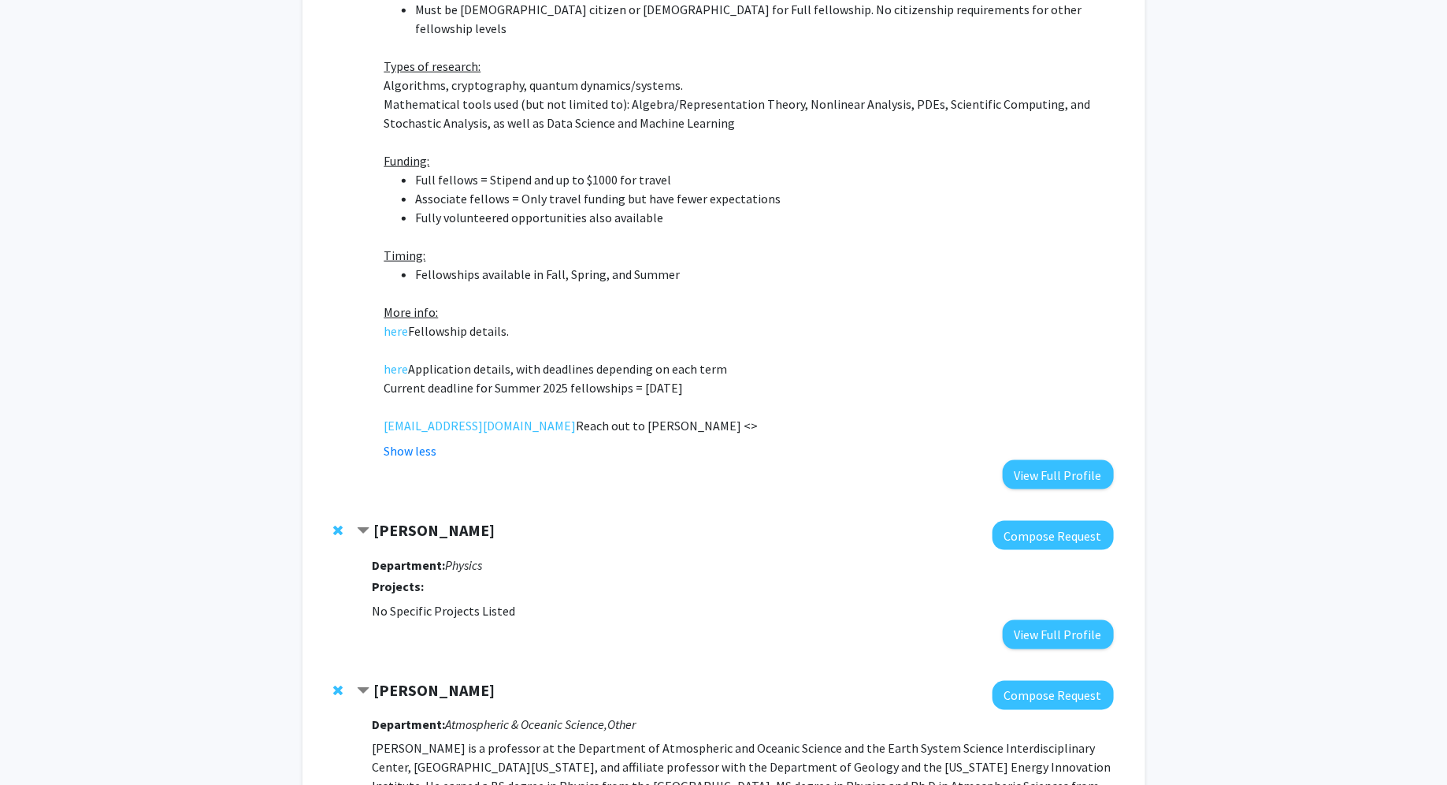
click at [438, 520] on strong "[PERSON_NAME]" at bounding box center [433, 530] width 121 height 20
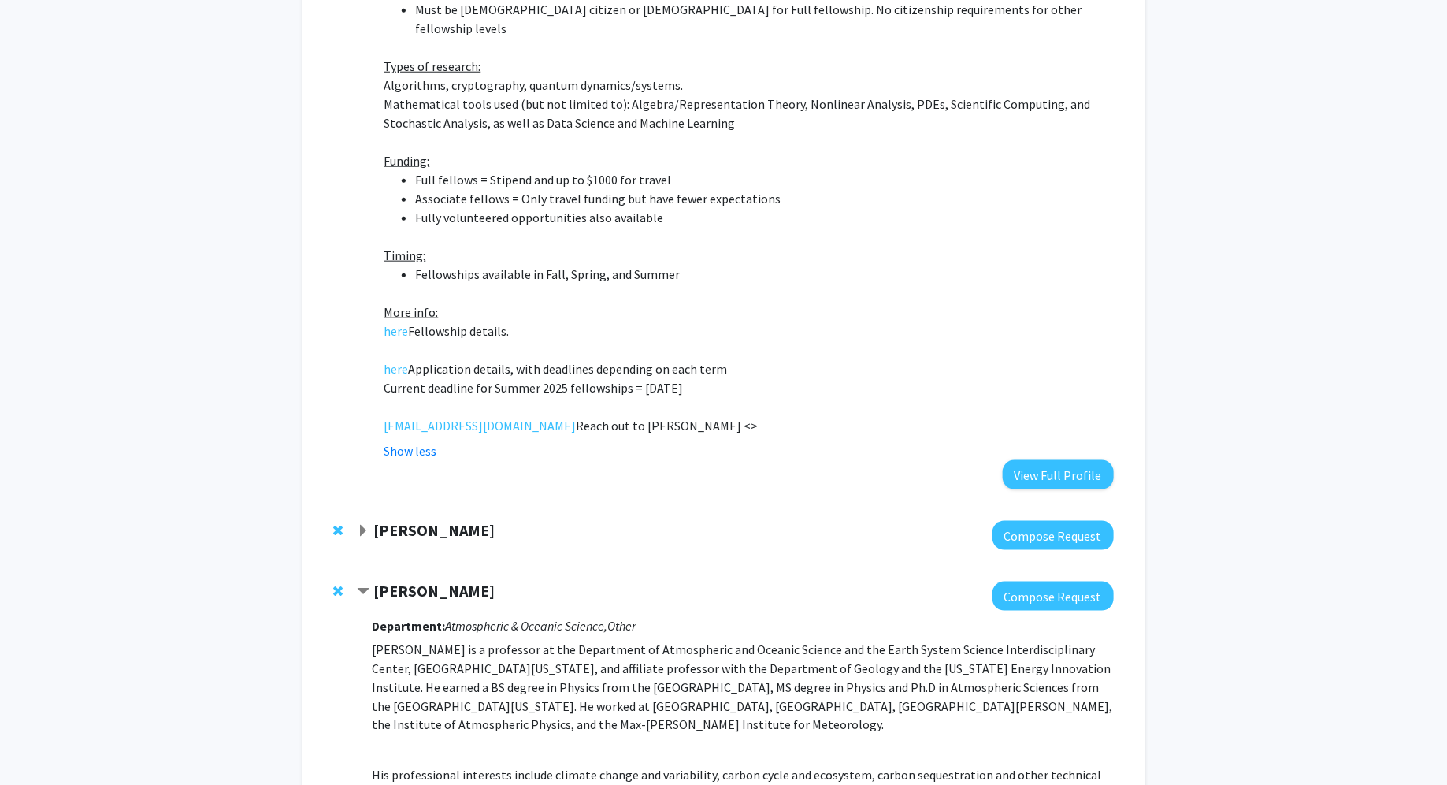
click at [366, 585] on span "Contract Ning Zeng Bookmark" at bounding box center [363, 591] width 13 height 13
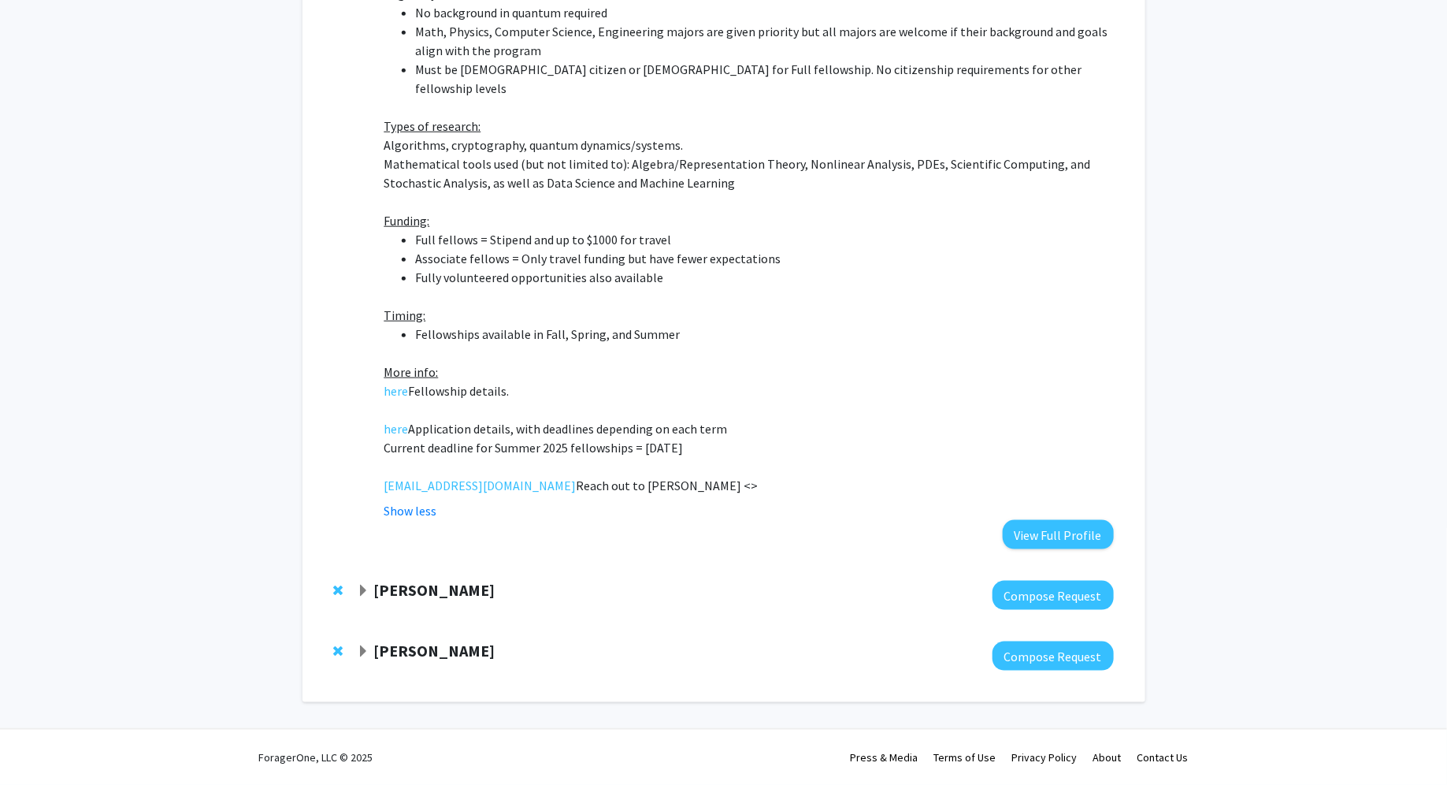
scroll to position [635, 0]
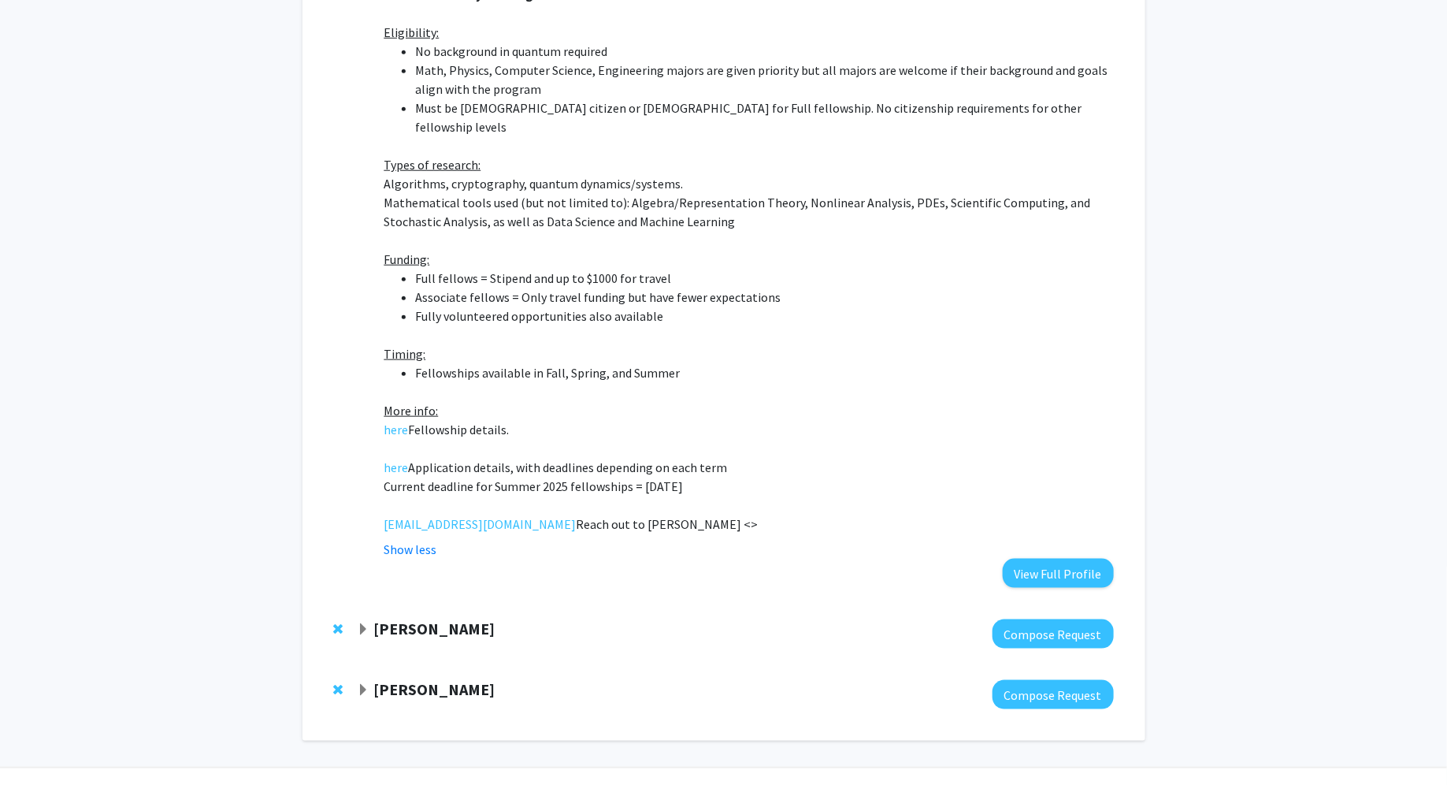
click at [366, 556] on div "[PERSON_NAME] Compose Request Department: Other Projects: MathQuantum Undergrad…" at bounding box center [724, 71] width 812 height 1064
click at [367, 684] on span "Expand Ning Zeng Bookmark" at bounding box center [363, 690] width 13 height 13
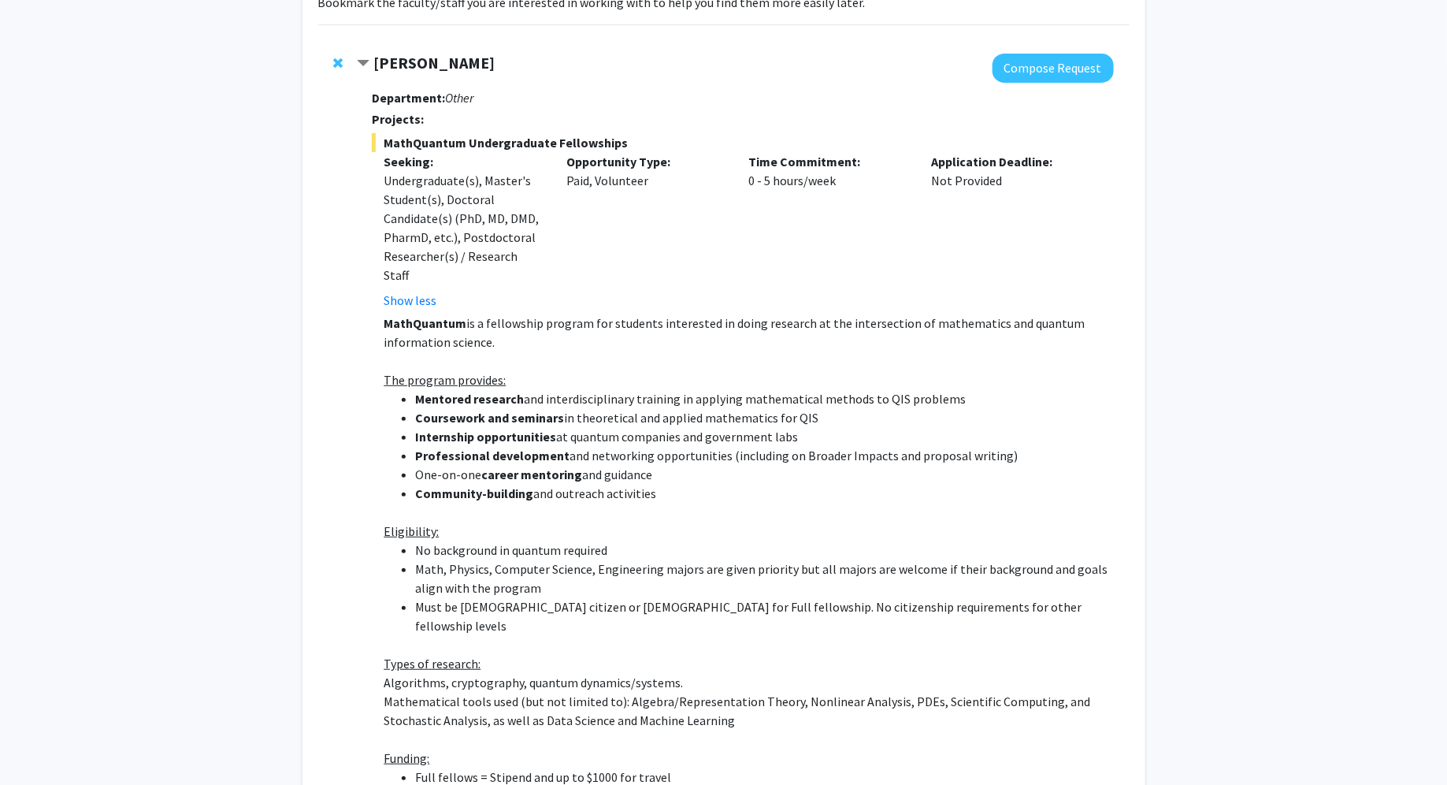
scroll to position [0, 0]
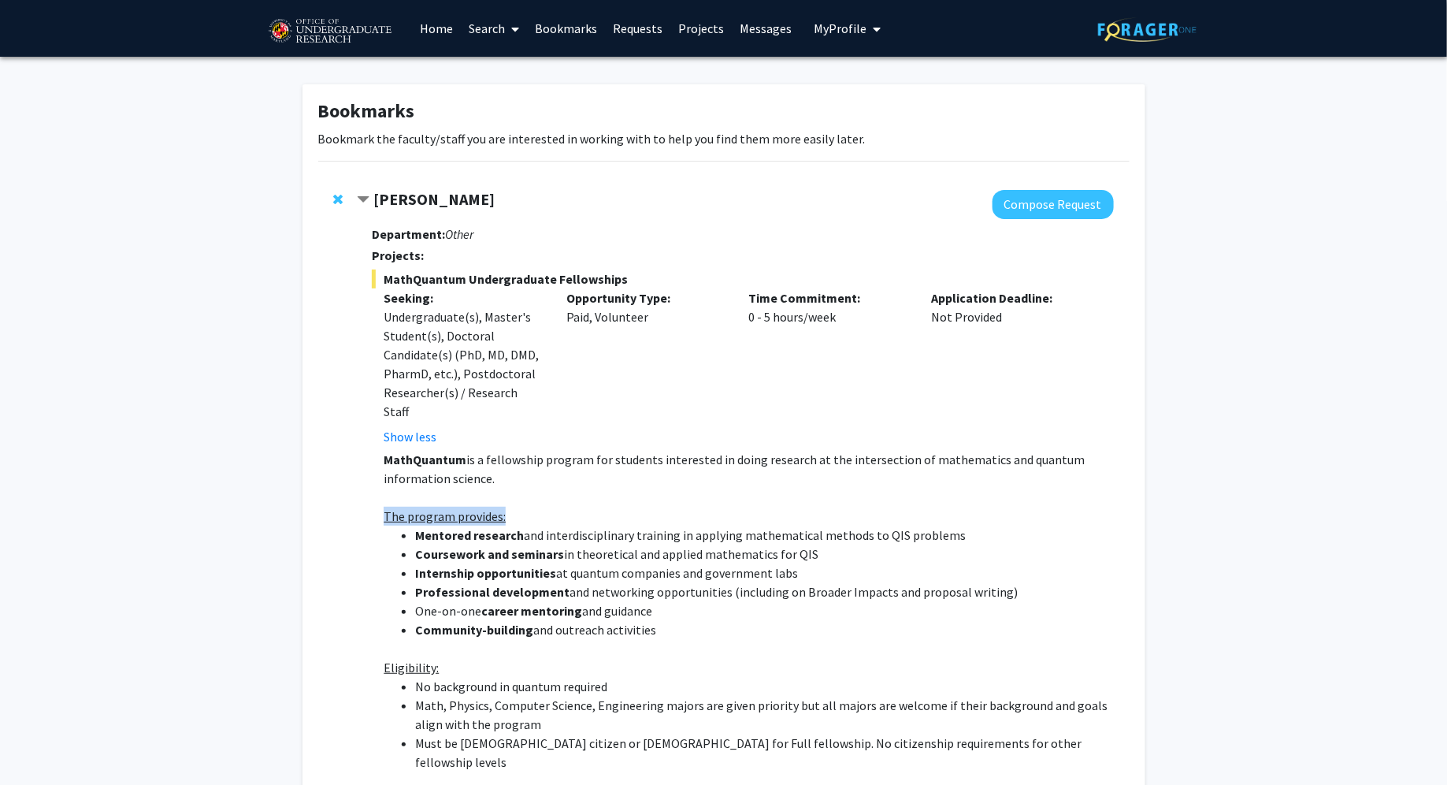
drag, startPoint x: 381, startPoint y: 500, endPoint x: 549, endPoint y: 499, distance: 167.8
click at [549, 507] on p "The program provides:" at bounding box center [749, 516] width 730 height 19
